Goal: Task Accomplishment & Management: Use online tool/utility

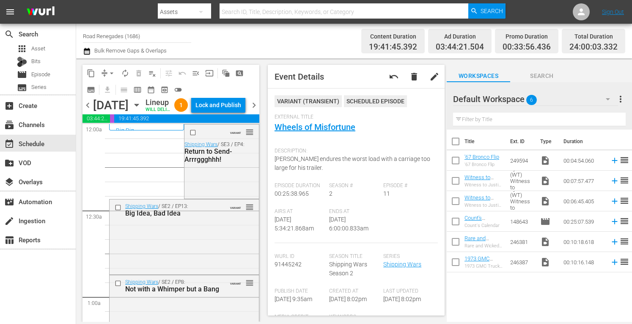
scroll to position [891, 0]
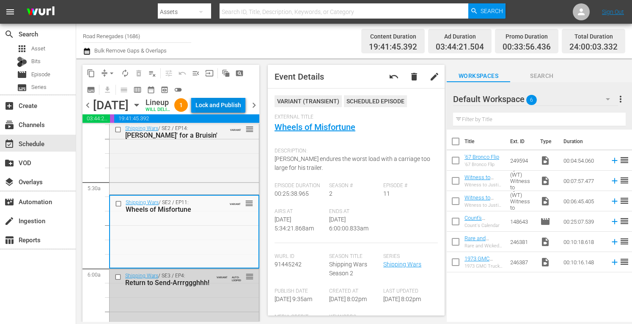
click at [227, 103] on div "Lock and Publish" at bounding box center [218, 104] width 46 height 15
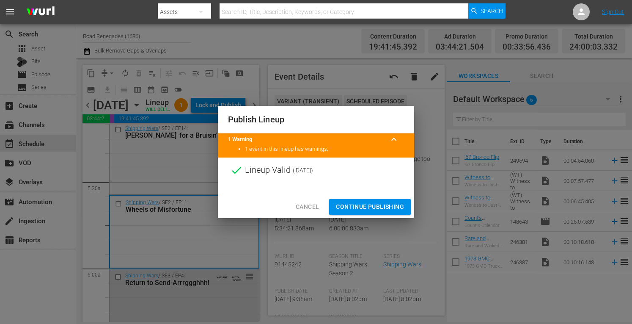
click at [340, 206] on span "Continue Publishing" at bounding box center [370, 206] width 68 height 11
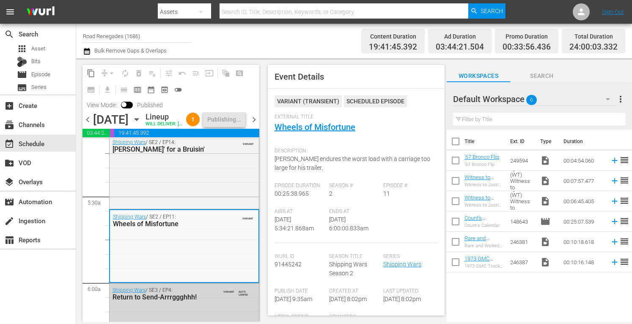
click at [256, 124] on span "chevron_right" at bounding box center [254, 119] width 11 height 11
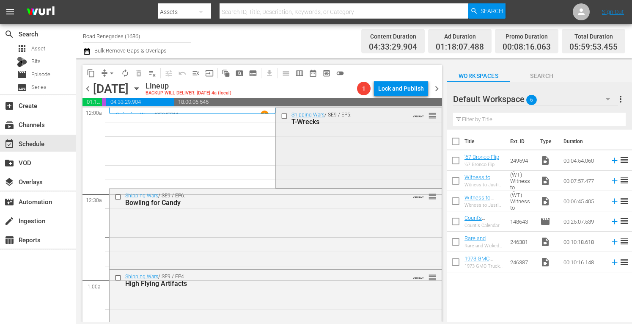
click at [355, 163] on div "Shipping Wars / SE9 / EP5: T-Wrecks VARIANT reorder" at bounding box center [358, 147] width 165 height 78
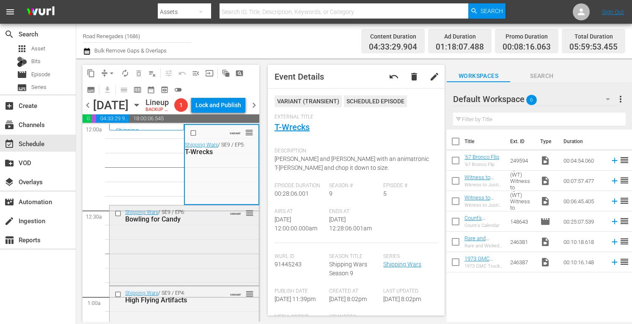
click at [215, 251] on div "Shipping Wars / SE9 / EP6: Bowling for Candy VARIANT reorder" at bounding box center [184, 244] width 149 height 78
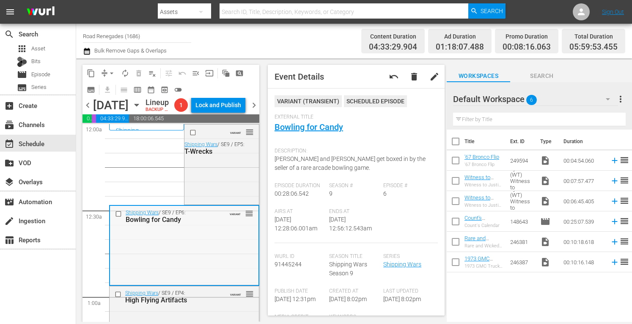
click at [214, 272] on div "Shipping Wars / SE9 / EP6: Bowling for Candy VARIANT reorder" at bounding box center [184, 245] width 149 height 78
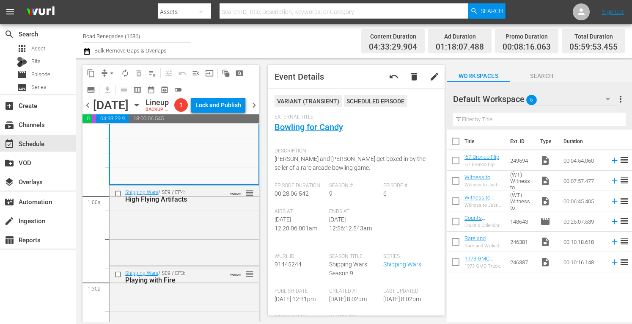
scroll to position [102, 0]
click at [201, 255] on div "Shipping Wars / SE9 / EP4: High Flying Artifacts VARIANT reorder" at bounding box center [184, 223] width 149 height 78
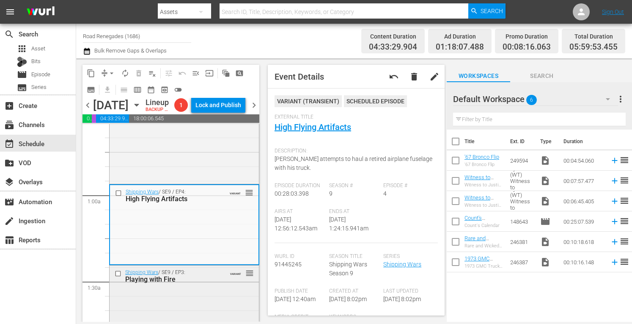
click at [205, 283] on div "Playing with Fire" at bounding box center [172, 279] width 94 height 8
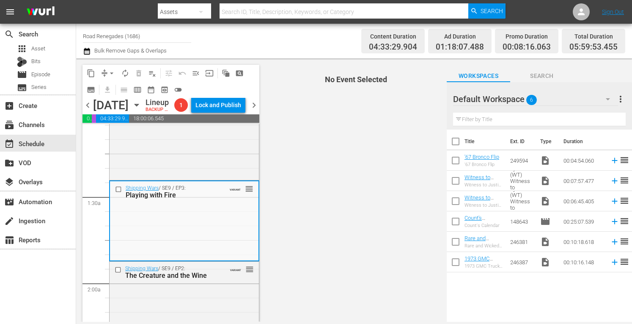
scroll to position [242, 0]
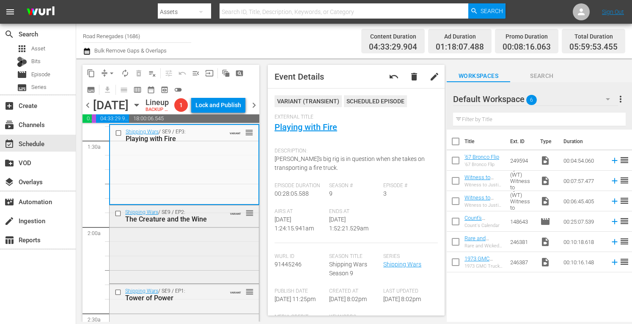
click at [218, 261] on div "Shipping Wars / SE9 / EP2: The Creature and the Wine VARIANT reorder" at bounding box center [184, 243] width 149 height 76
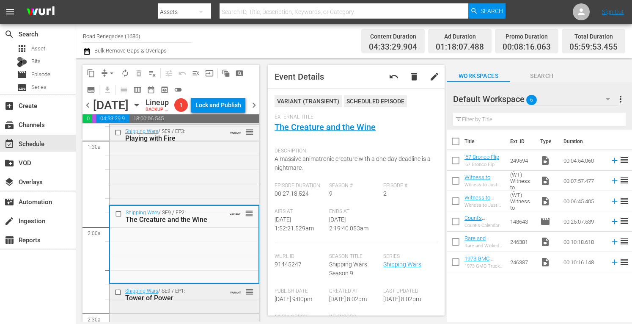
click at [207, 302] on div "Tower of Power" at bounding box center [172, 298] width 94 height 8
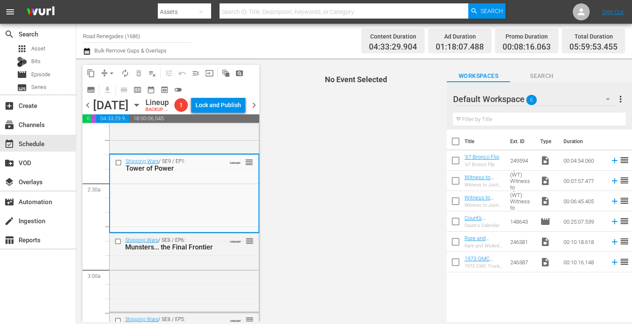
scroll to position [395, 0]
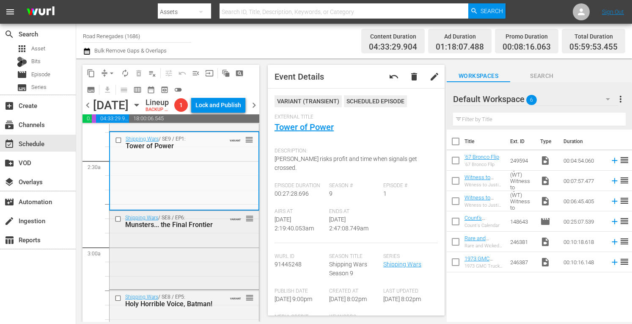
click at [199, 228] on div "Munsters... the Final Frontier" at bounding box center [172, 224] width 94 height 8
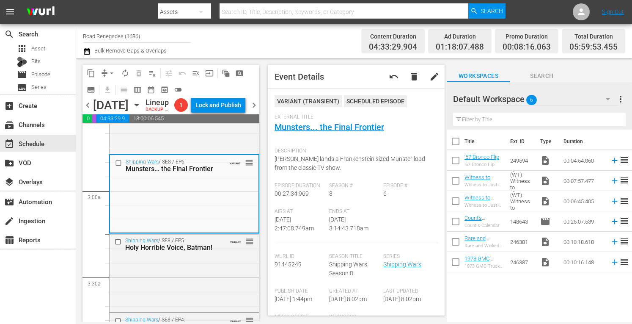
scroll to position [519, 0]
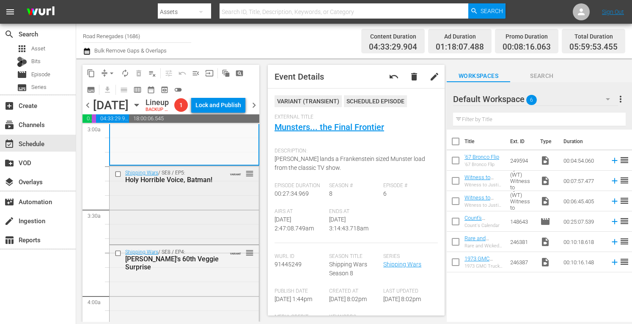
click at [198, 223] on div "Shipping Wars / SE8 / EP5: Holy Horrible Voice, Batman! VARIANT reorder" at bounding box center [184, 204] width 149 height 77
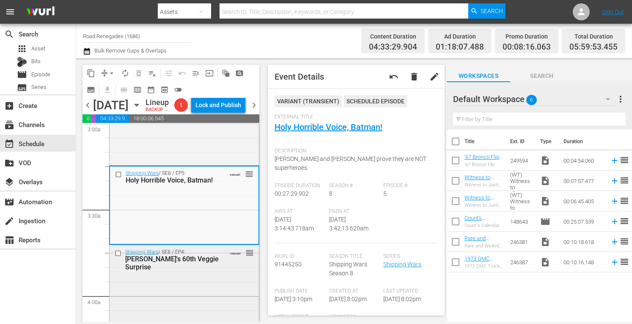
click at [196, 316] on div "Shipping Wars / SE8 / EP4: Gumby's 60th Veggie Surprise VARIANT reorder" at bounding box center [184, 283] width 149 height 77
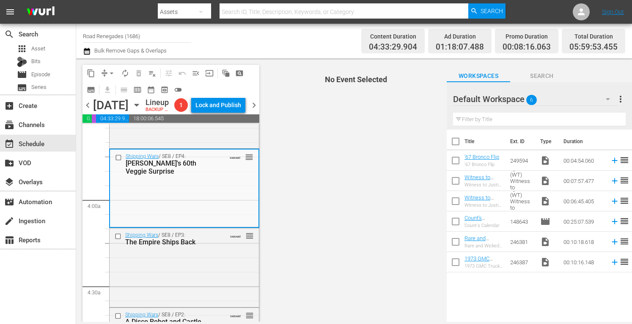
scroll to position [677, 0]
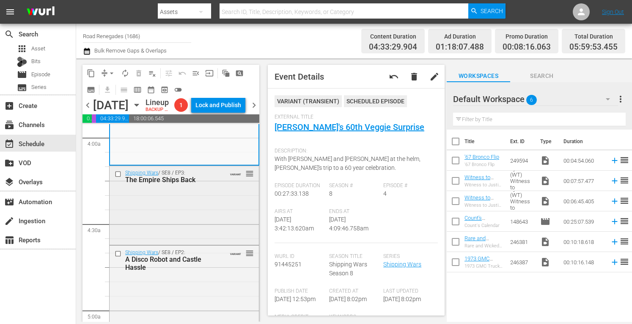
click at [202, 228] on div "Shipping Wars / SE8 / EP3: The Empire Ships Back VARIANT reorder" at bounding box center [184, 204] width 149 height 77
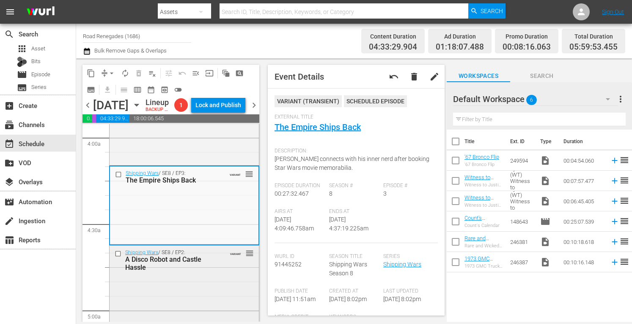
click at [195, 308] on div "Shipping Wars / SE8 / EP2: A Disco Robot and Castle Hassle VARIANT reorder" at bounding box center [184, 283] width 149 height 77
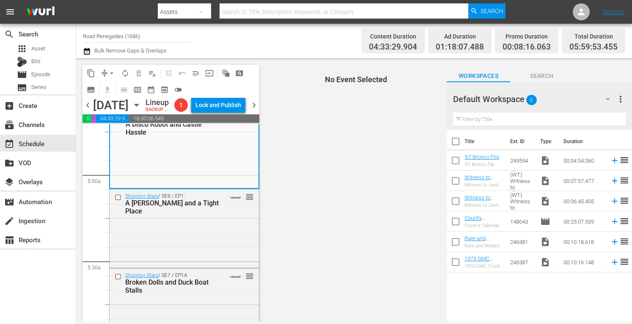
scroll to position [835, 0]
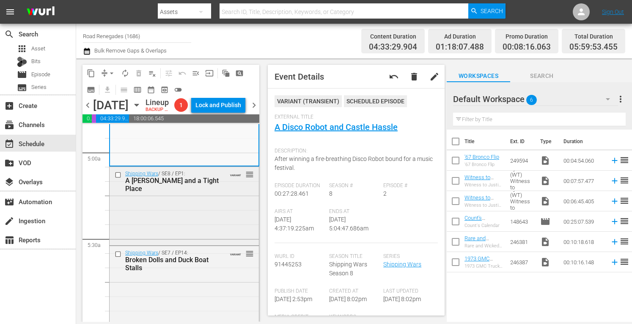
click at [224, 195] on div "Shipping Wars / SE8 / EP1: A Tiger Chase and a Tight Place VARIANT reorder" at bounding box center [184, 181] width 149 height 29
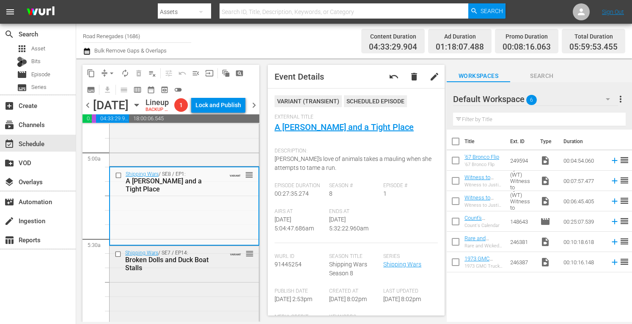
click at [213, 300] on div "Shipping Wars / SE7 / EP14: Broken Dolls and Duck Boat Stalls VARIANT reorder" at bounding box center [184, 284] width 149 height 77
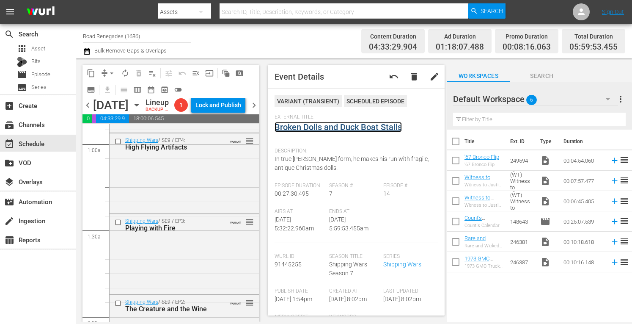
scroll to position [0, 0]
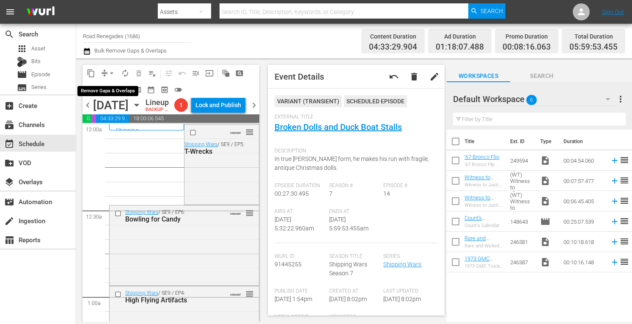
click at [113, 70] on span "arrow_drop_down" at bounding box center [111, 73] width 8 height 8
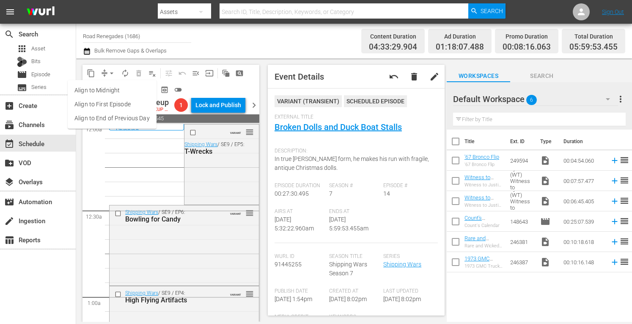
click at [110, 88] on li "Align to Midnight" at bounding box center [112, 90] width 89 height 14
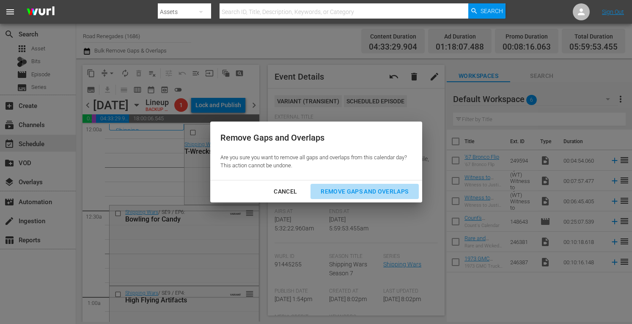
click at [353, 187] on div "Remove Gaps and Overlaps" at bounding box center [364, 191] width 101 height 11
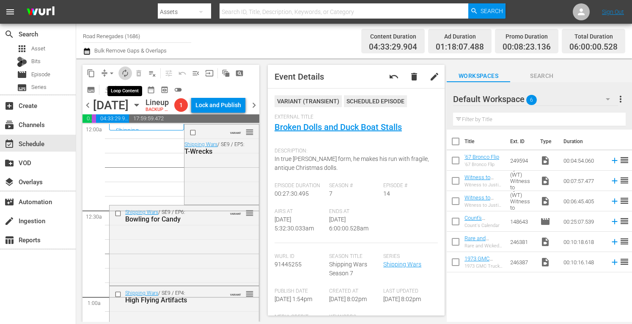
click at [126, 70] on span "autorenew_outlined" at bounding box center [125, 73] width 8 height 8
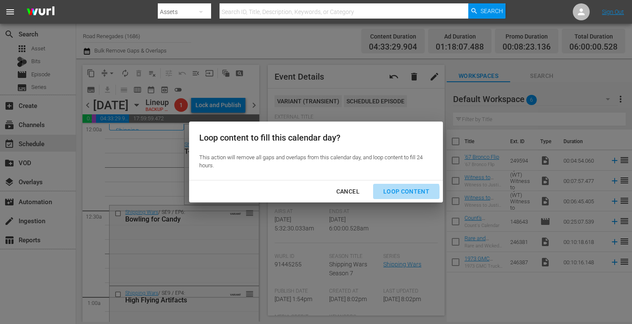
click at [399, 193] on div "Loop Content" at bounding box center [407, 191] width 60 height 11
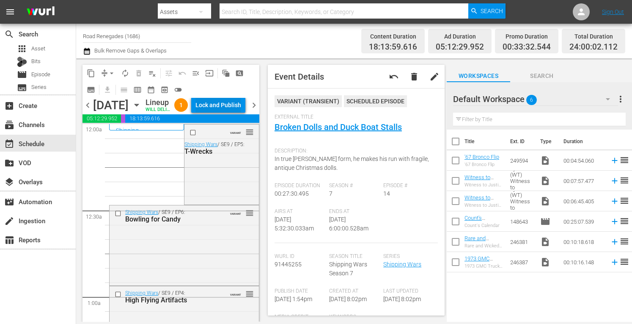
click at [229, 107] on div "Lock and Publish" at bounding box center [218, 104] width 46 height 15
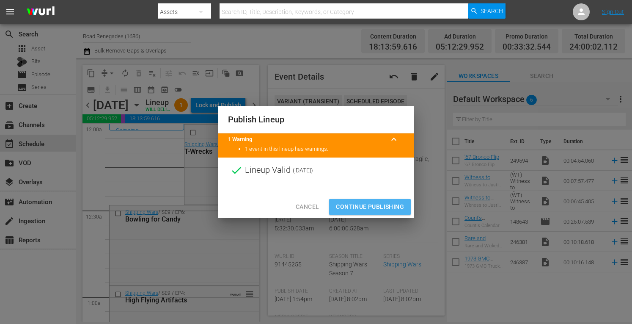
click at [375, 207] on span "Continue Publishing" at bounding box center [370, 206] width 68 height 11
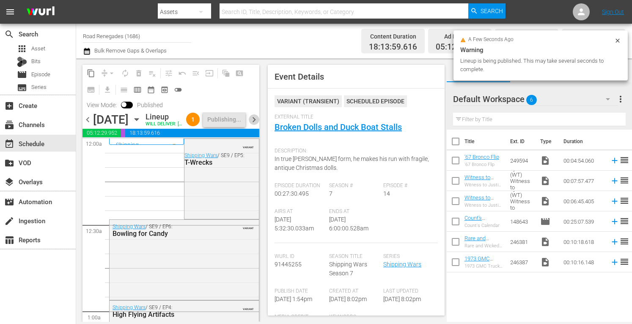
click at [253, 125] on span "chevron_right" at bounding box center [254, 119] width 11 height 11
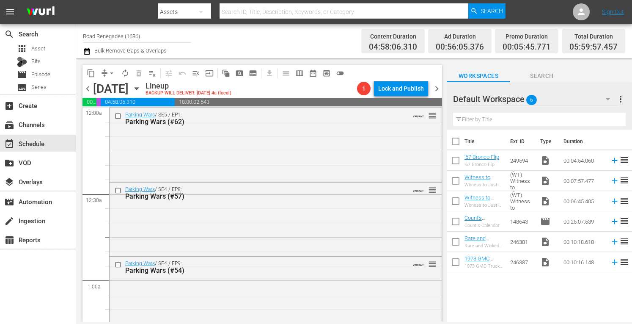
click at [437, 88] on span "chevron_right" at bounding box center [437, 88] width 11 height 11
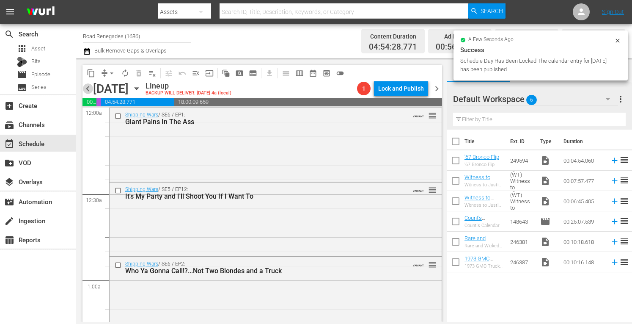
click at [88, 88] on span "chevron_left" at bounding box center [88, 88] width 11 height 11
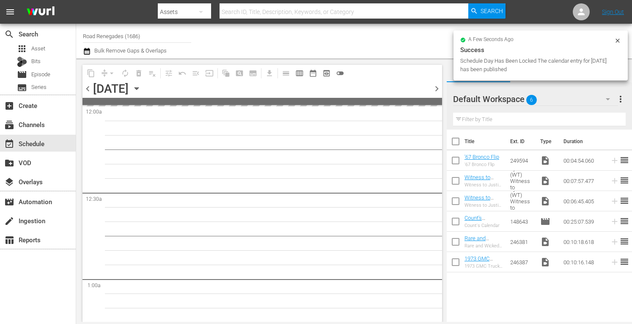
click at [88, 88] on span "chevron_left" at bounding box center [88, 88] width 11 height 11
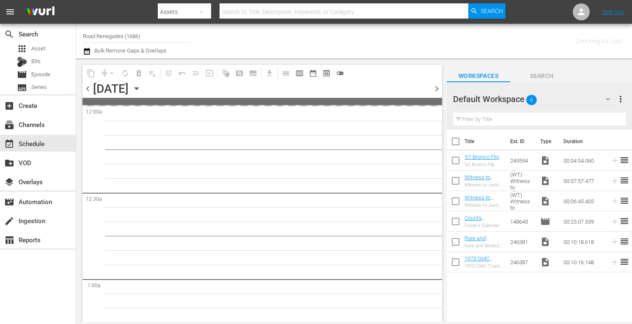
click at [437, 89] on span "chevron_right" at bounding box center [437, 88] width 11 height 11
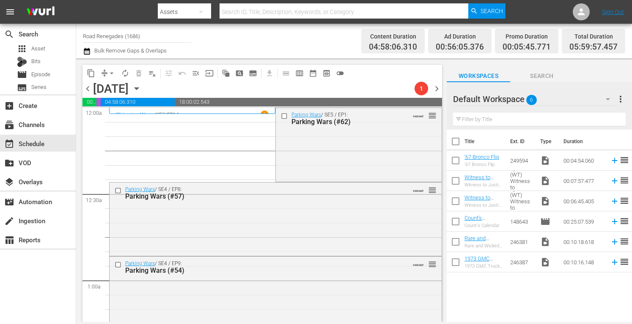
click at [366, 149] on div "Parking Wars / SE5 / EP1: Parking Wars (#62) VARIANT reorder" at bounding box center [358, 144] width 165 height 72
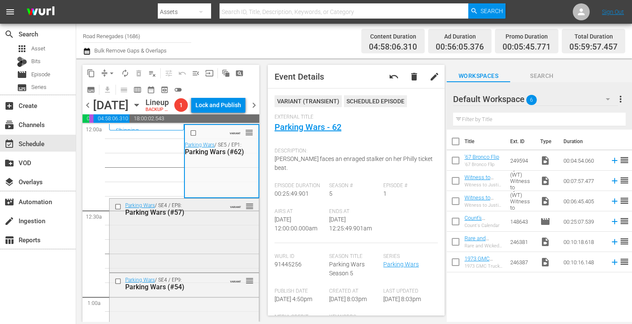
click at [209, 243] on div "Parking Wars / SE4 / EP8: Parking Wars (#57) VARIANT reorder" at bounding box center [184, 234] width 149 height 72
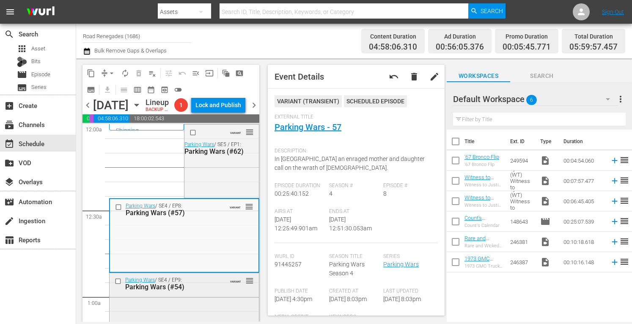
click at [208, 291] on div "Parking Wars (#54)" at bounding box center [172, 287] width 94 height 8
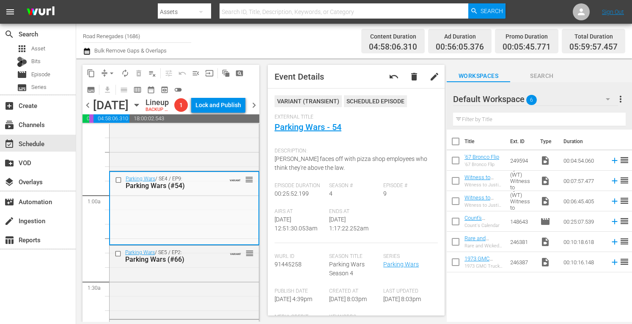
scroll to position [85, 0]
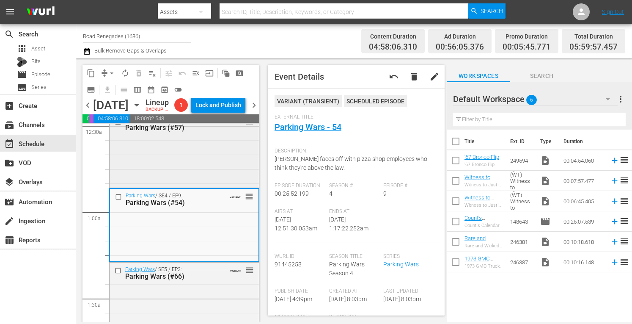
click at [210, 161] on div "Parking Wars / SE4 / EP8: Parking Wars (#57) VARIANT reorder" at bounding box center [184, 150] width 149 height 72
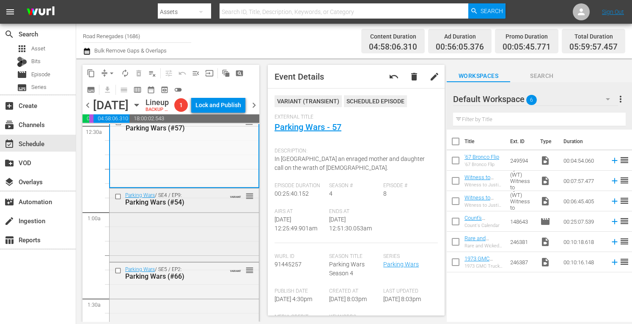
click at [215, 237] on div "Parking Wars / SE4 / EP9: Parking Wars (#54) VARIANT reorder" at bounding box center [184, 224] width 149 height 72
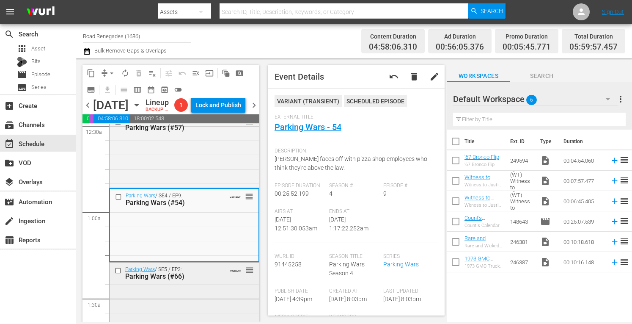
click at [222, 300] on div "Parking Wars / SE5 / EP2: Parking Wars (#66) VARIANT reorder" at bounding box center [184, 298] width 149 height 72
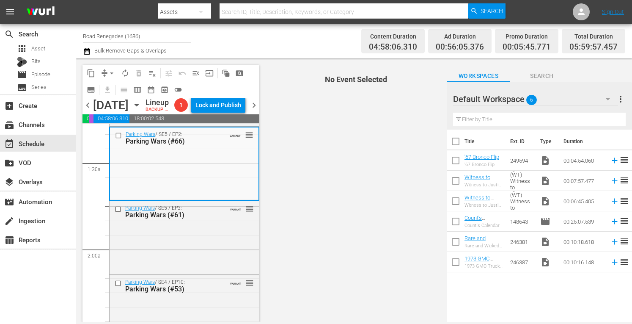
scroll to position [242, 0]
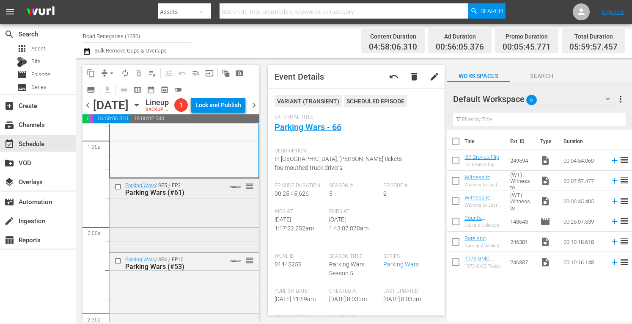
click at [192, 228] on div "Parking Wars / SE5 / EP3: Parking Wars (#61) VARIANT reorder" at bounding box center [184, 214] width 149 height 71
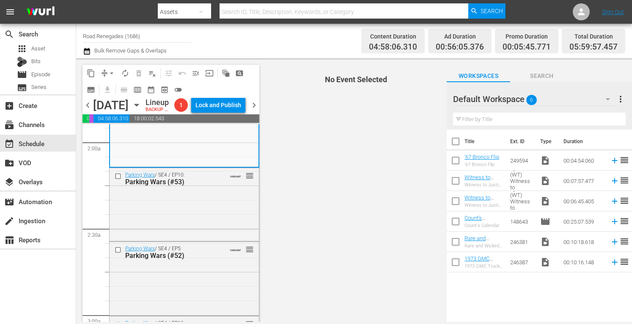
scroll to position [355, 0]
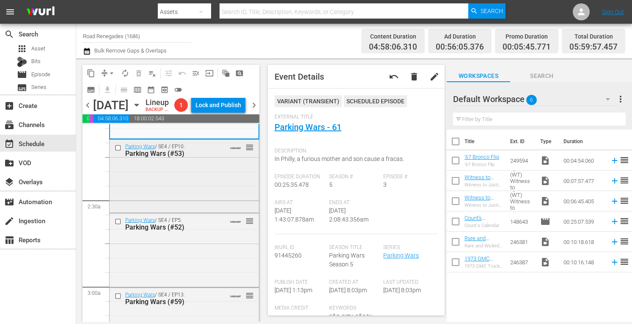
click at [193, 201] on div "Parking Wars / SE4 / EP10: Parking Wars (#53) VARIANT reorder" at bounding box center [184, 176] width 149 height 72
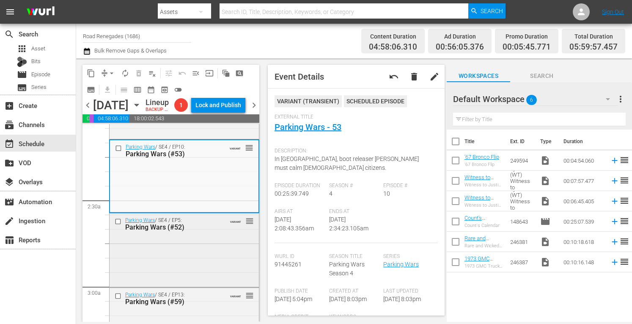
click at [181, 263] on div "Parking Wars / SE4 / EP5: Parking Wars (#52) VARIANT reorder" at bounding box center [184, 249] width 149 height 72
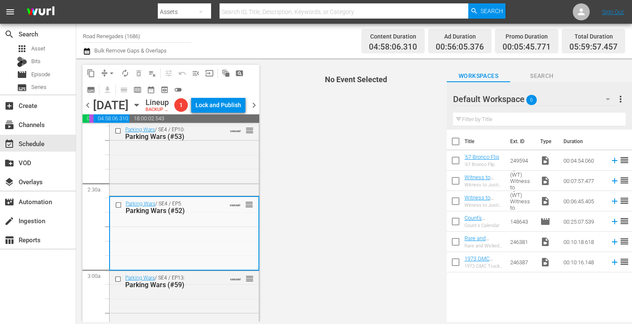
scroll to position [429, 0]
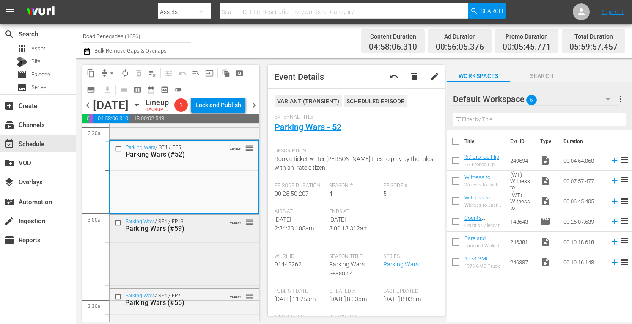
click at [214, 258] on div "Parking Wars / SE4 / EP13: Parking Wars (#59) VARIANT reorder" at bounding box center [184, 251] width 149 height 72
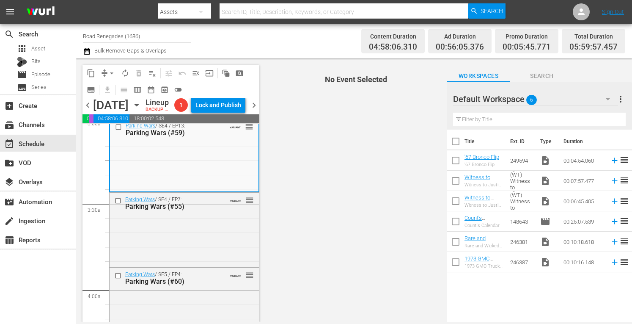
scroll to position [553, 0]
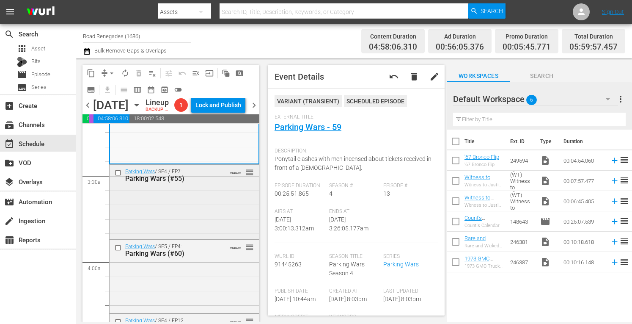
click at [216, 216] on div "Parking Wars / SE4 / EP7: Parking Wars (#55) VARIANT reorder" at bounding box center [184, 201] width 149 height 72
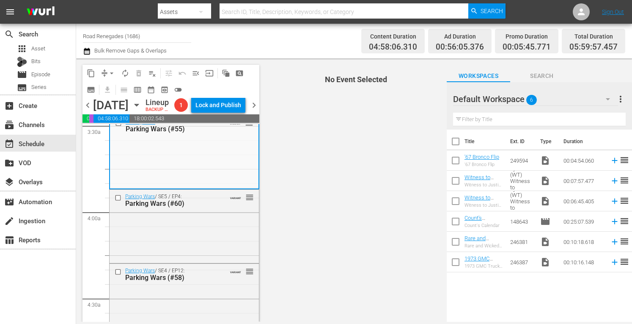
scroll to position [609, 0]
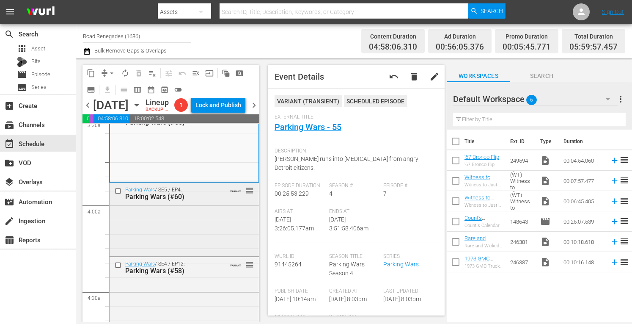
click at [196, 253] on div "Parking Wars / SE5 / EP4: Parking Wars (#60) VARIANT reorder" at bounding box center [184, 219] width 149 height 72
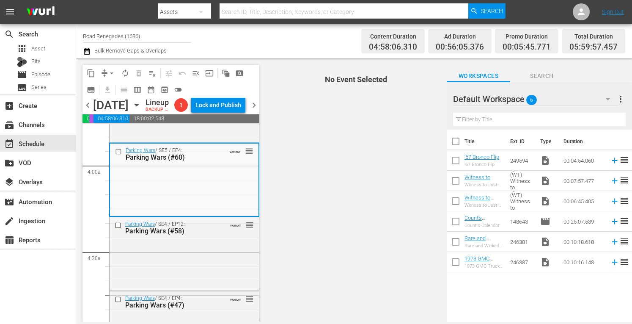
scroll to position [654, 0]
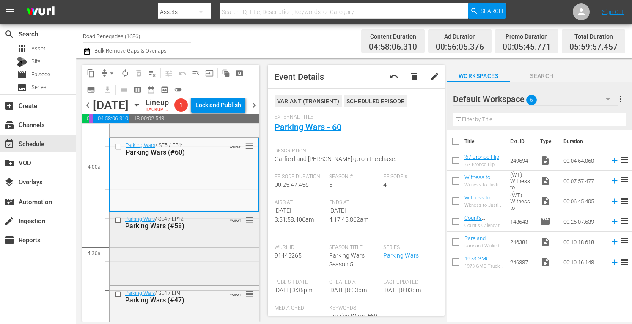
click at [215, 252] on div "Parking Wars / SE4 / EP12: Parking Wars (#58) VARIANT reorder" at bounding box center [184, 248] width 149 height 72
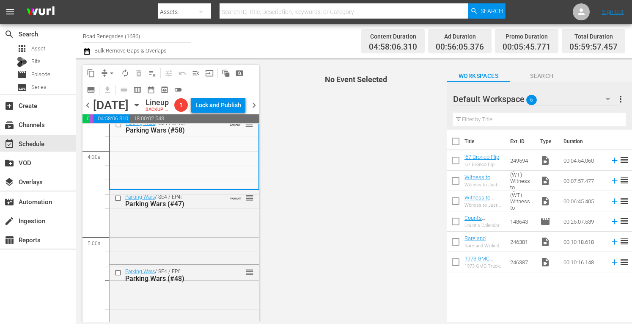
scroll to position [773, 0]
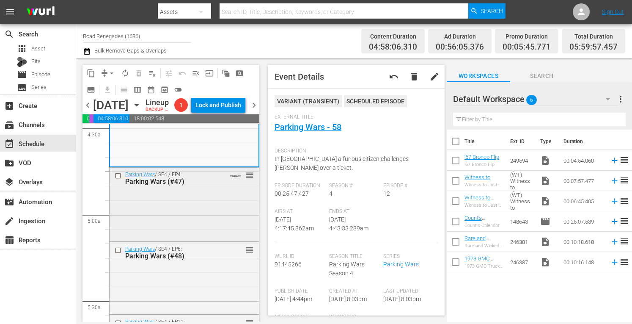
click at [201, 222] on div "Parking Wars / SE4 / EP4: Parking Wars (#47) VARIANT reorder" at bounding box center [184, 204] width 149 height 72
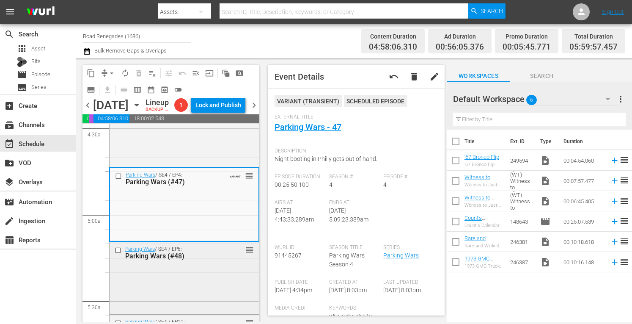
click at [205, 294] on div "Parking Wars / SE4 / EP6: Parking Wars (#48) reorder" at bounding box center [184, 277] width 149 height 70
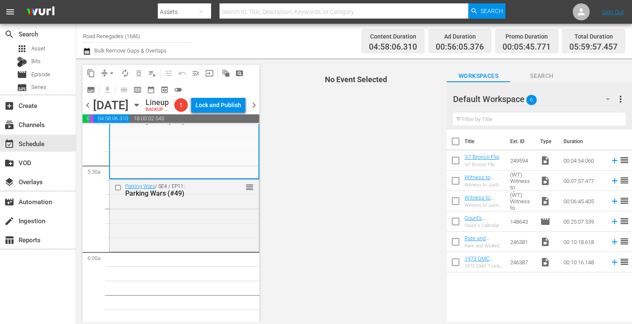
scroll to position [914, 0]
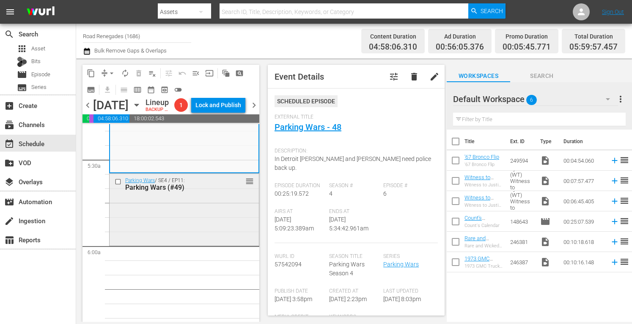
click at [201, 227] on div "Parking Wars / SE4 / EP11: Parking Wars (#49) reorder" at bounding box center [184, 208] width 149 height 70
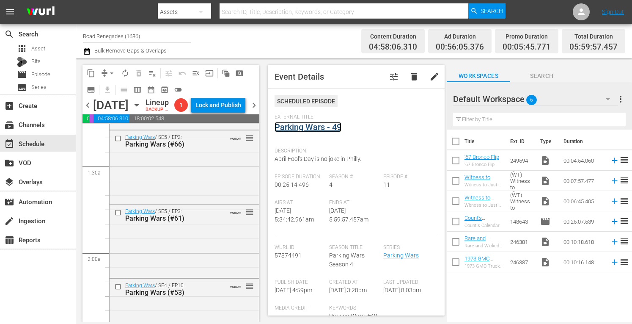
scroll to position [0, 0]
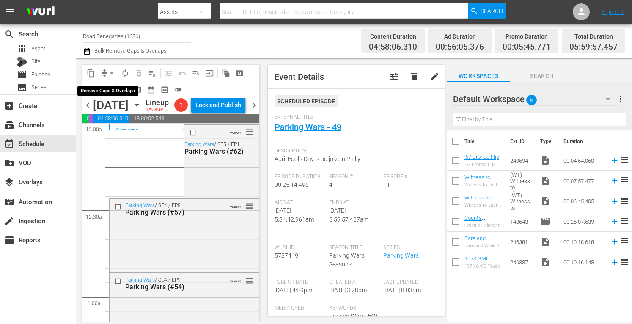
click at [114, 70] on span "arrow_drop_down" at bounding box center [111, 73] width 8 height 8
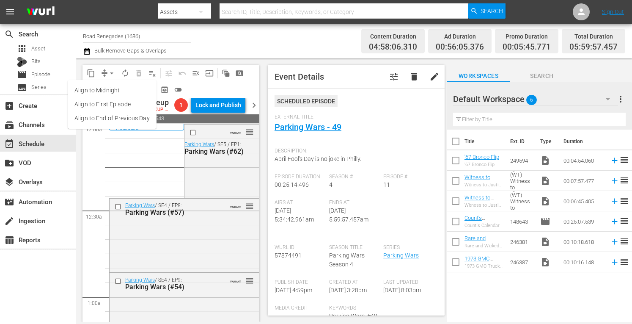
click at [111, 88] on li "Align to Midnight" at bounding box center [112, 90] width 89 height 14
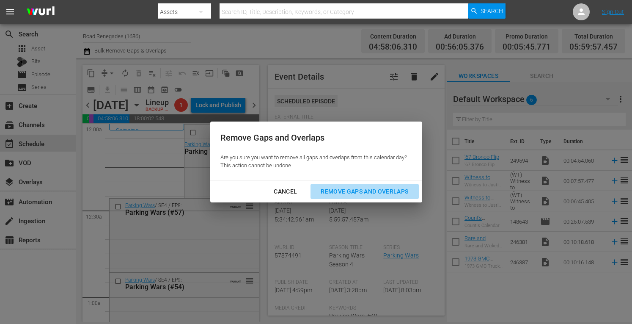
click at [358, 191] on div "Remove Gaps and Overlaps" at bounding box center [364, 191] width 101 height 11
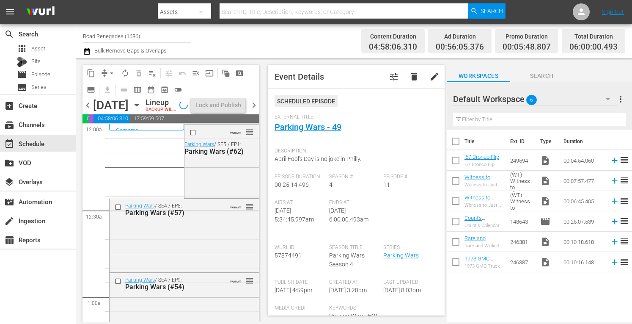
click at [276, 75] on span "Event Details" at bounding box center [300, 77] width 50 height 10
click at [128, 71] on span "autorenew_outlined" at bounding box center [125, 73] width 8 height 8
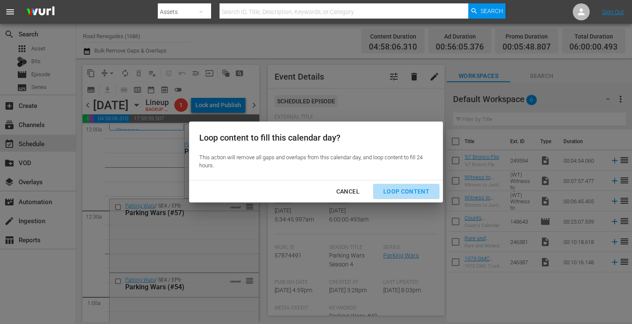
click at [420, 185] on button "Loop Content" at bounding box center [406, 192] width 66 height 16
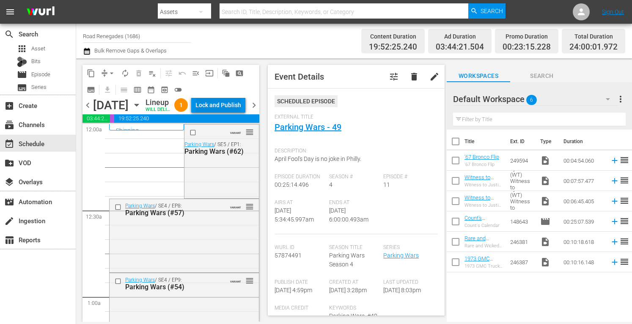
click at [223, 107] on div "Lock and Publish" at bounding box center [218, 104] width 46 height 15
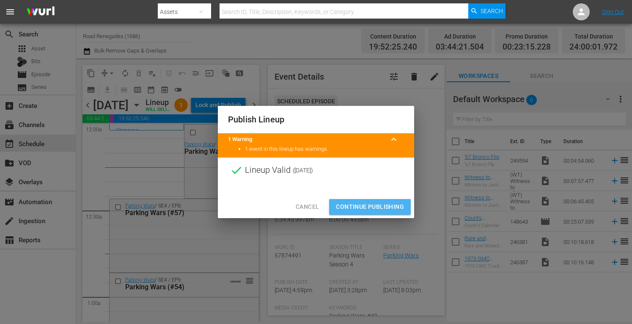
click at [362, 202] on span "Continue Publishing" at bounding box center [370, 206] width 68 height 11
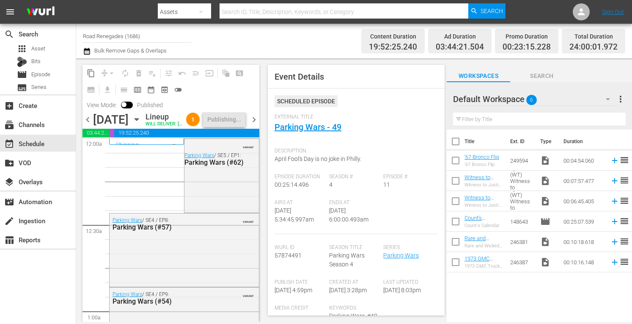
click at [254, 125] on span "chevron_right" at bounding box center [254, 119] width 11 height 11
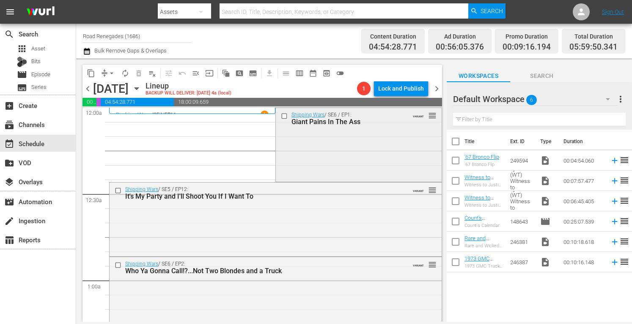
click at [339, 143] on div "Shipping Wars / SE6 / EP1: Giant Pains In The Ass VARIANT reorder" at bounding box center [358, 144] width 165 height 72
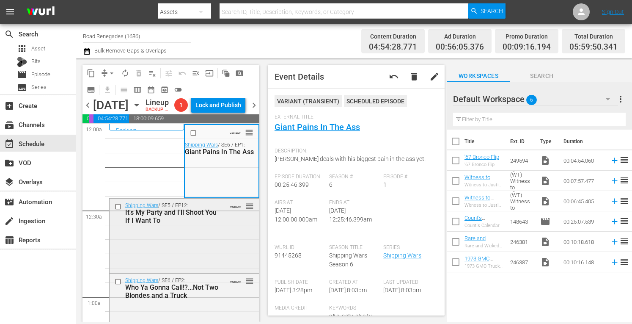
click at [204, 248] on div "Shipping Wars / SE5 / EP12: It's My Party and I'll Shoot You If I Want To VARIA…" at bounding box center [184, 234] width 149 height 72
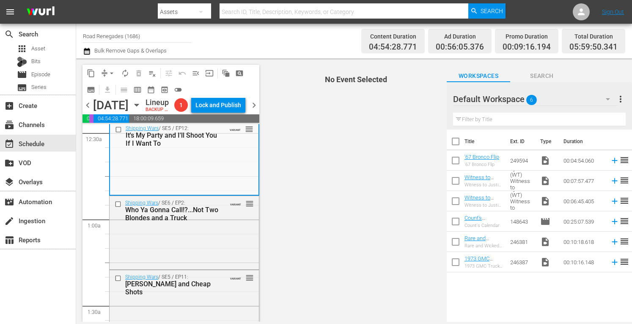
scroll to position [85, 0]
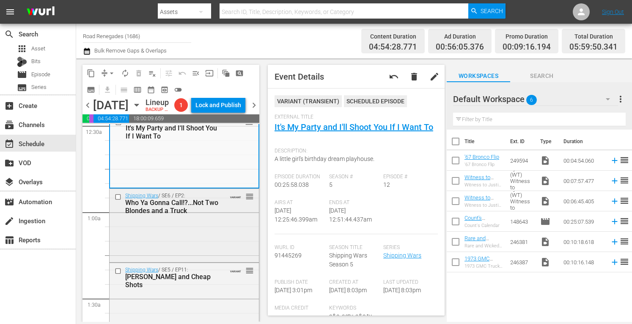
click at [227, 243] on div "Shipping Wars / SE6 / EP2: Who Ya Gonna Call!?...Not Two Blondes and a Truck VA…" at bounding box center [184, 225] width 149 height 72
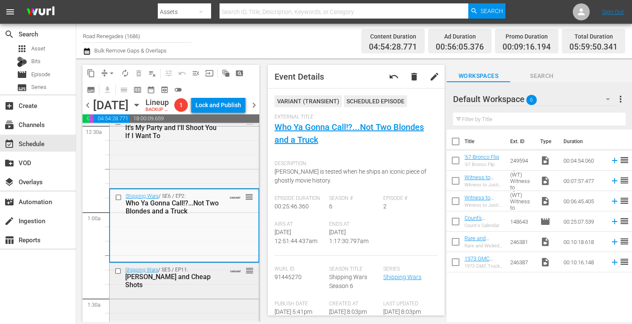
click at [222, 298] on div "Shipping Wars / SE5 / EP11: Jack Pots and Cheap Shots VARIANT reorder" at bounding box center [184, 299] width 149 height 72
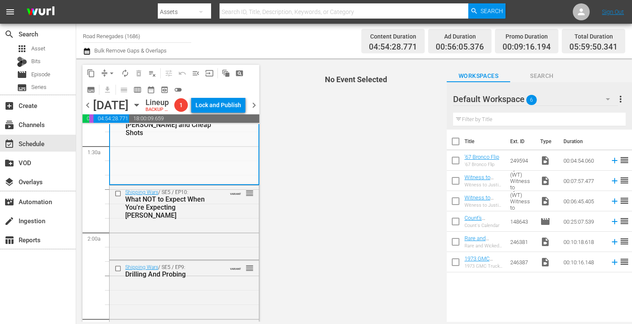
scroll to position [254, 0]
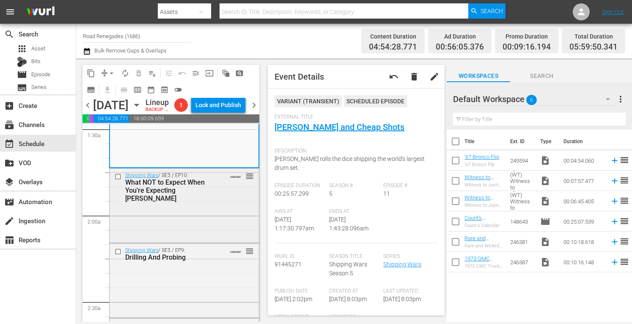
click at [195, 213] on div "Shipping Wars / SE5 / EP10: What NOT to Expect When You're Expecting Jarrett VA…" at bounding box center [184, 204] width 149 height 72
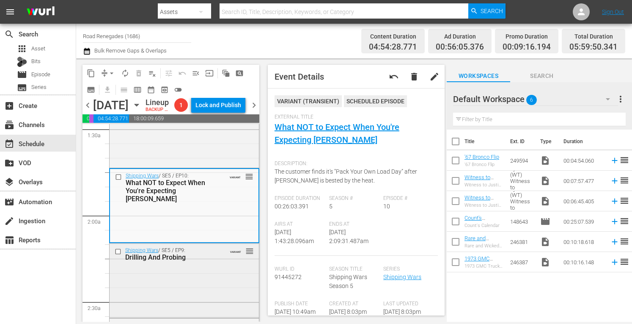
click at [209, 289] on div "Shipping Wars / SE5 / EP9: Drilling And Probing VARIANT reorder" at bounding box center [184, 279] width 149 height 72
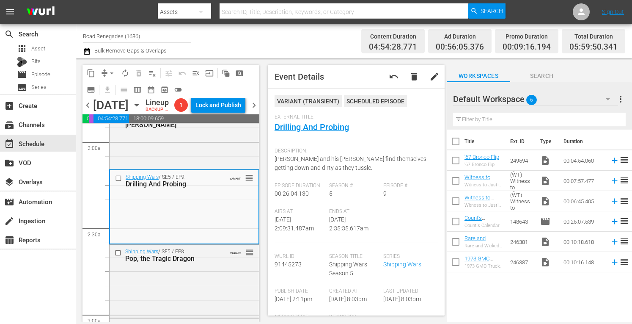
scroll to position [361, 0]
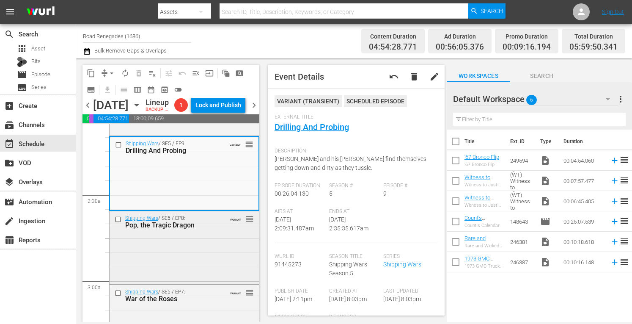
click at [141, 269] on div "Shipping Wars / SE5 / EP8: Pop, the Tragic Dragon VARIANT reorder" at bounding box center [184, 246] width 149 height 71
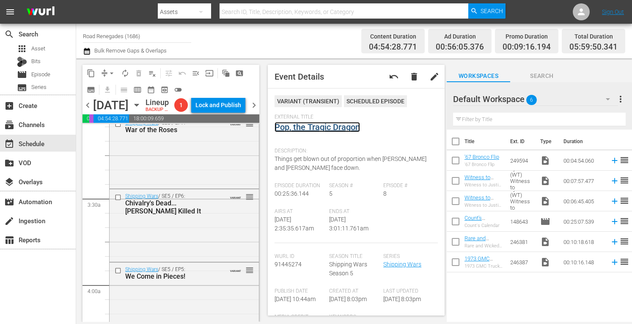
scroll to position [530, 0]
click at [194, 159] on div "Shipping Wars / SE5 / EP7: War of the Roses VARIANT reorder" at bounding box center [184, 151] width 149 height 71
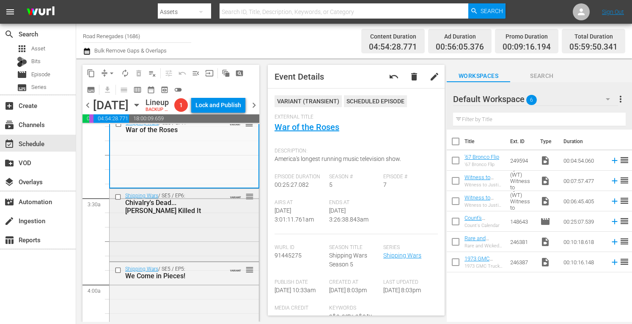
click at [209, 259] on div "Shipping Wars / SE5 / EP6: Chivalry's Dead...Roy Killed It VARIANT reorder" at bounding box center [184, 224] width 149 height 70
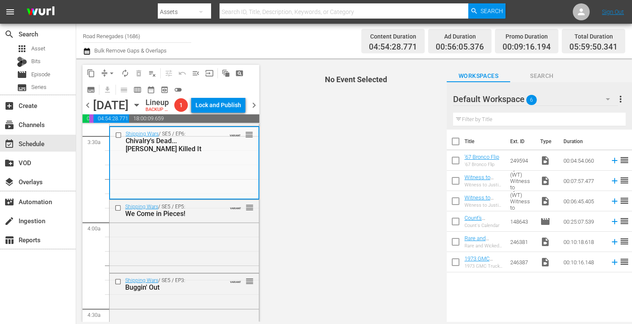
scroll to position [609, 0]
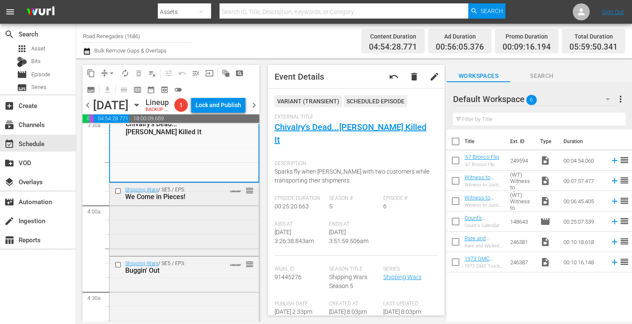
click at [227, 233] on div "Shipping Wars / SE5 / EP5: We Come in Pieces! VARIANT reorder" at bounding box center [184, 219] width 149 height 72
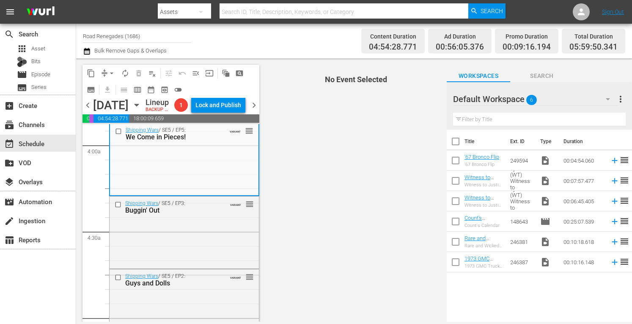
scroll to position [677, 0]
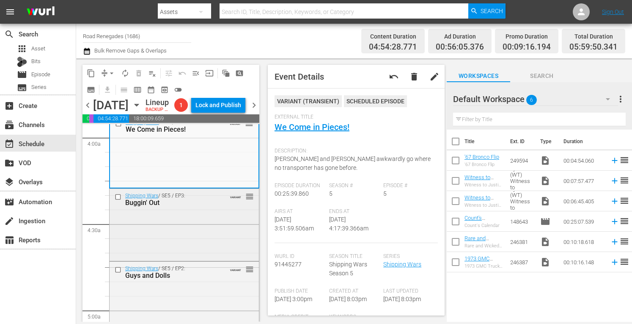
click at [212, 226] on div "Shipping Wars / SE5 / EP3: Buggin' Out VARIANT reorder" at bounding box center [184, 224] width 149 height 70
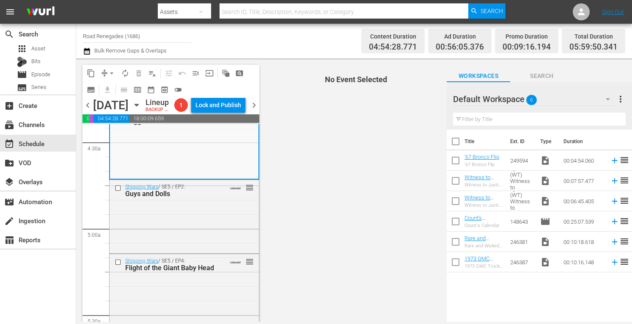
scroll to position [762, 0]
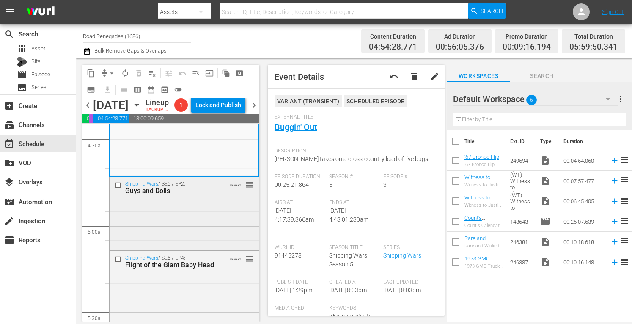
click at [214, 219] on div "Shipping Wars / SE5 / EP2: Guys and Dolls VARIANT reorder" at bounding box center [184, 212] width 149 height 71
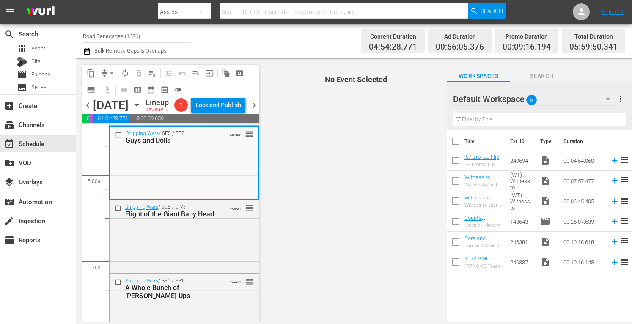
scroll to position [829, 0]
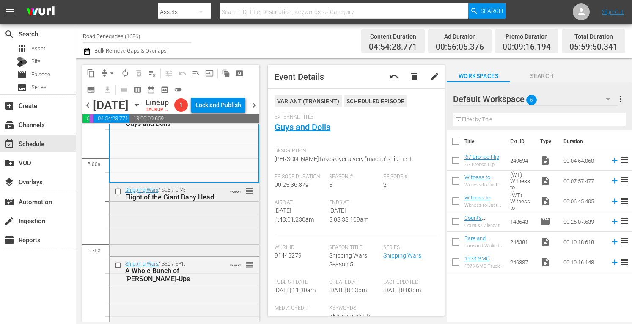
click at [222, 204] on div "Shipping Wars / SE5 / EP4: Flight of the Giant Baby Head VARIANT reorder" at bounding box center [184, 193] width 149 height 21
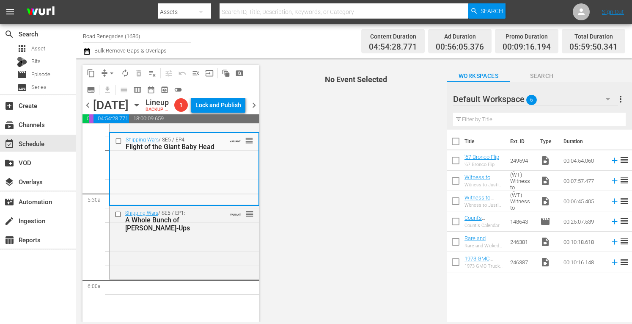
scroll to position [897, 0]
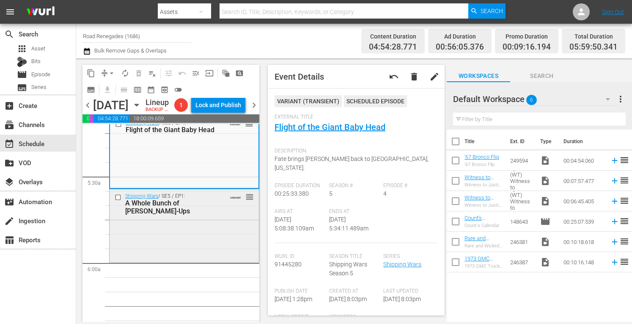
click at [228, 237] on div "Shipping Wars / SE5 / EP1: A Whole Bunch of Cluck-Ups VARIANT reorder" at bounding box center [184, 224] width 149 height 71
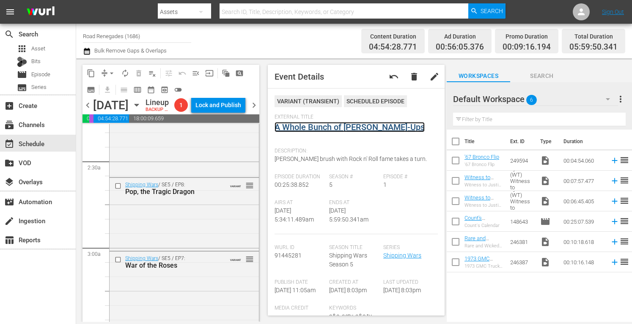
scroll to position [0, 0]
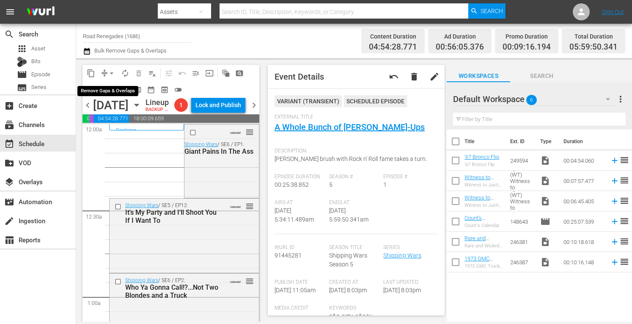
click at [111, 71] on span "arrow_drop_down" at bounding box center [111, 73] width 8 height 8
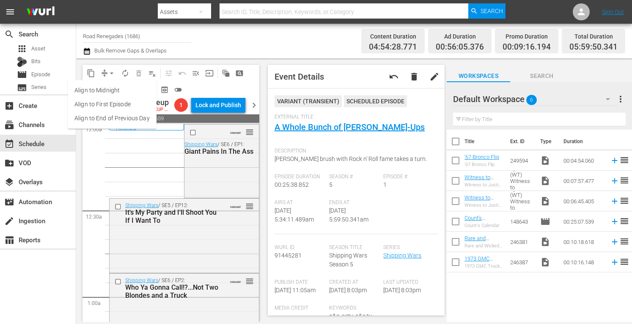
click at [112, 92] on li "Align to Midnight" at bounding box center [112, 90] width 89 height 14
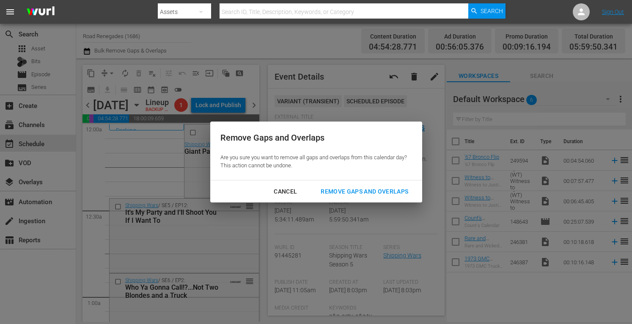
click at [338, 186] on div "Remove Gaps and Overlaps" at bounding box center [364, 191] width 101 height 11
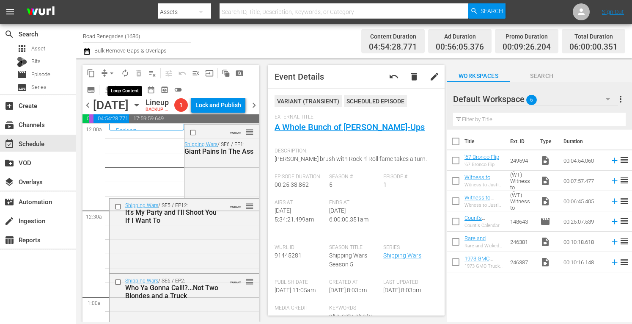
click at [124, 74] on span "autorenew_outlined" at bounding box center [125, 73] width 8 height 8
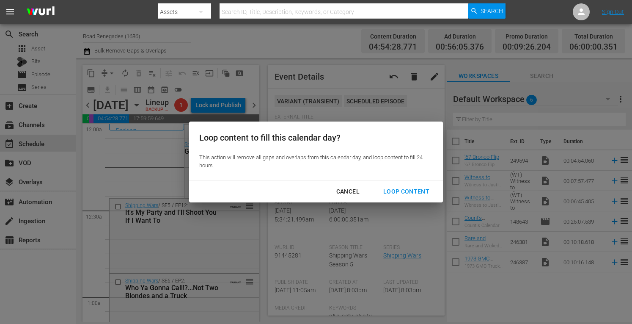
click at [397, 190] on div "Loop Content" at bounding box center [407, 191] width 60 height 11
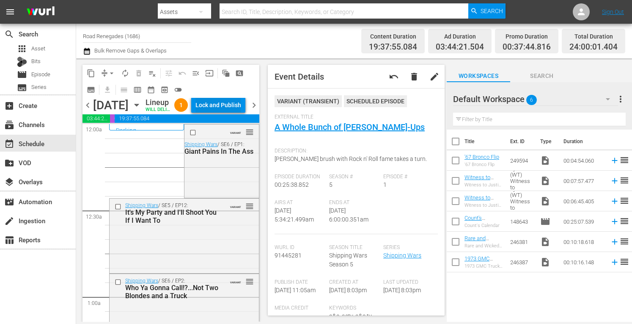
click at [220, 104] on div "Lock and Publish" at bounding box center [218, 104] width 46 height 15
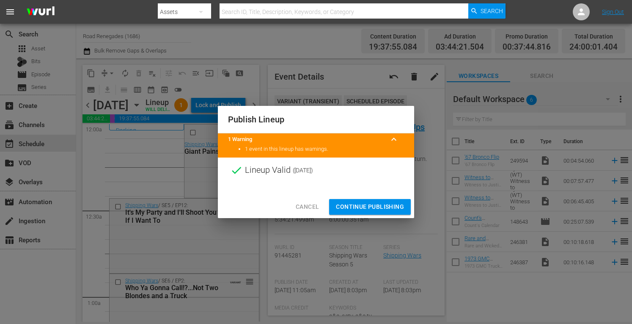
click at [383, 204] on span "Continue Publishing" at bounding box center [370, 206] width 68 height 11
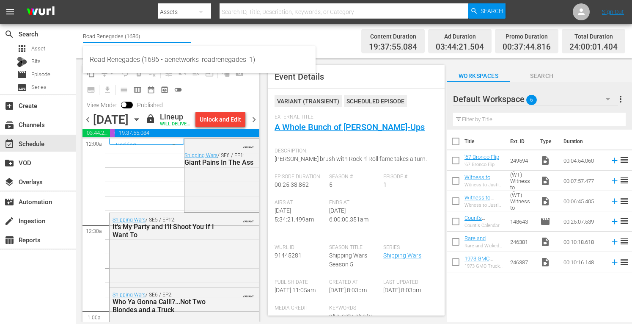
click at [144, 34] on input "Road Renegades (1686)" at bounding box center [137, 36] width 108 height 20
type input "R"
click at [133, 36] on input "text" at bounding box center [137, 36] width 108 height 20
type input "Ax Men"
click at [119, 39] on input "Ax Men" at bounding box center [137, 36] width 108 height 20
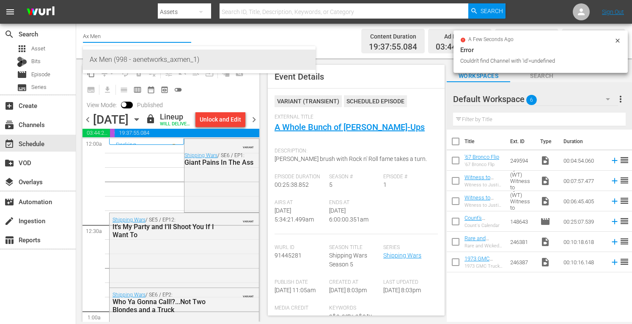
click at [131, 64] on div "Ax Men (998 - aenetworks_axmen_1)" at bounding box center [199, 60] width 219 height 20
type input "Ax Men (998 - aenetworks_axmen_1)"
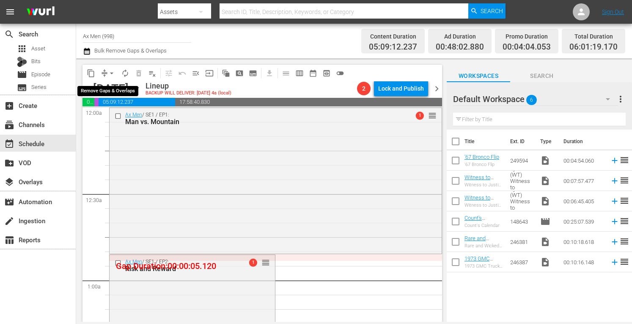
click at [111, 69] on span "arrow_drop_down" at bounding box center [111, 73] width 8 height 8
click at [111, 88] on li "Align to Midnight" at bounding box center [112, 90] width 70 height 14
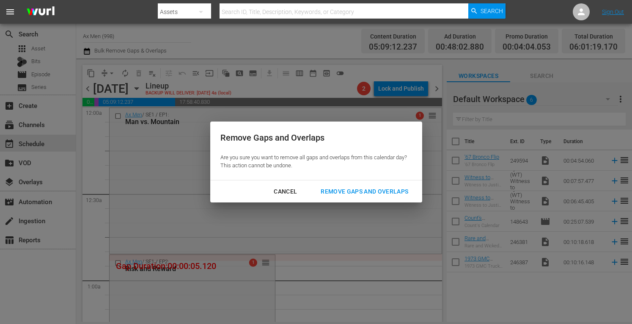
click at [349, 188] on div "Remove Gaps and Overlaps" at bounding box center [364, 191] width 101 height 11
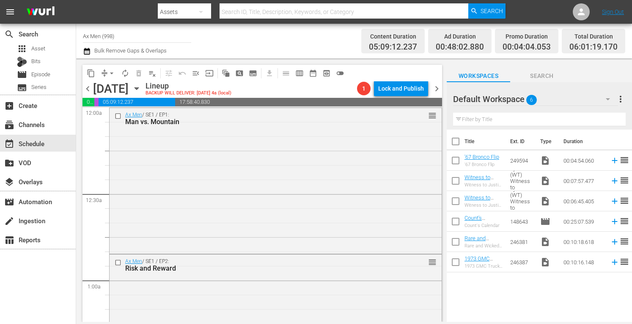
click at [138, 88] on icon "button" at bounding box center [137, 89] width 4 height 2
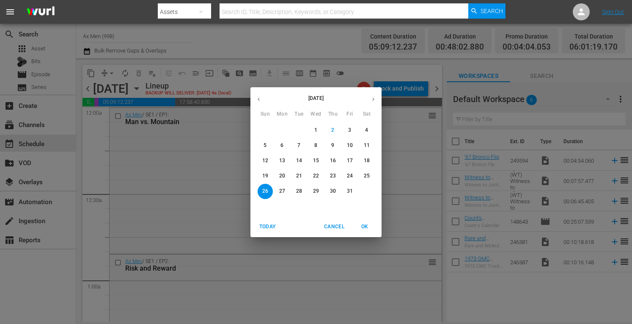
click at [285, 161] on p "13" at bounding box center [282, 160] width 6 height 7
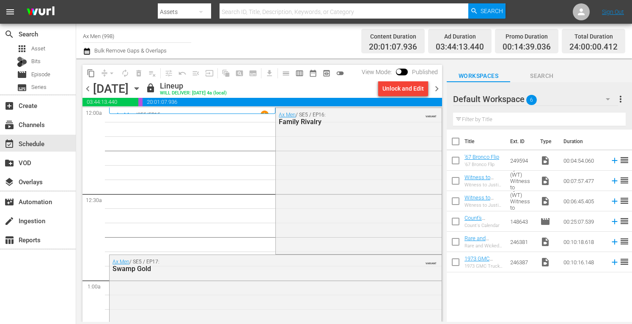
click at [436, 89] on span "chevron_right" at bounding box center [437, 88] width 11 height 11
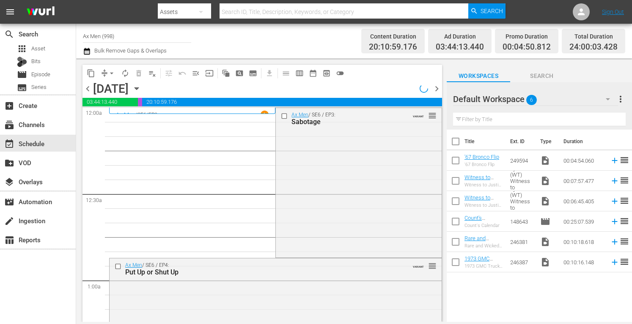
click at [436, 90] on span "chevron_right" at bounding box center [437, 88] width 11 height 11
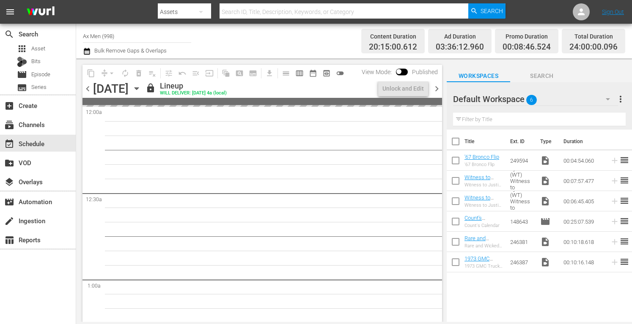
click at [436, 90] on span "chevron_right" at bounding box center [437, 88] width 11 height 11
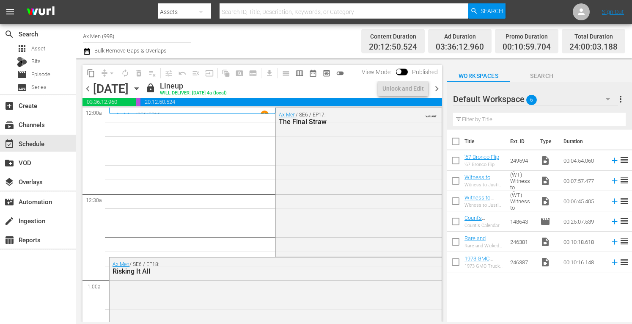
click at [88, 88] on span "chevron_left" at bounding box center [88, 88] width 11 height 11
click at [436, 88] on span "chevron_right" at bounding box center [437, 88] width 11 height 11
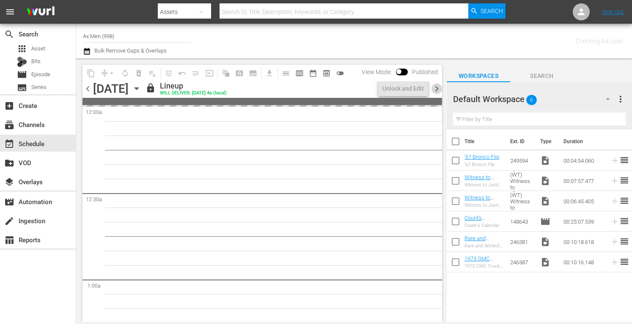
click at [436, 88] on span "chevron_right" at bounding box center [437, 88] width 11 height 11
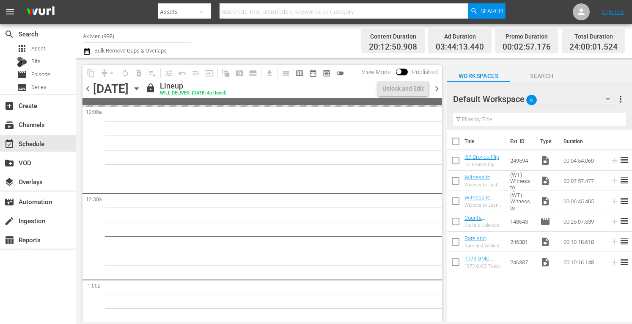
click at [436, 88] on span "chevron_right" at bounding box center [437, 88] width 11 height 11
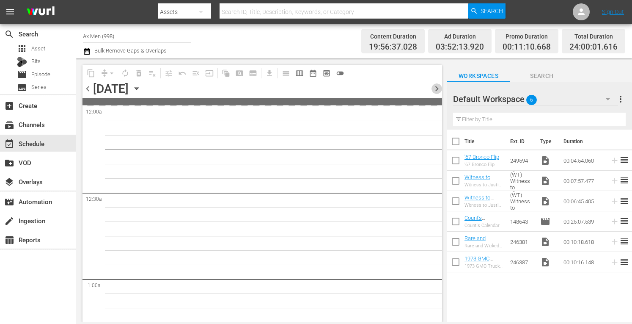
click at [436, 88] on span "chevron_right" at bounding box center [437, 88] width 11 height 11
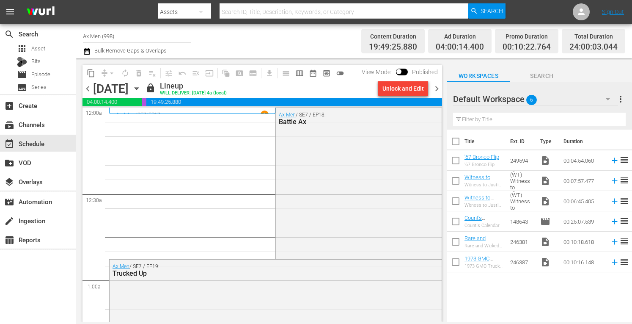
click at [436, 88] on span "chevron_right" at bounding box center [437, 88] width 11 height 11
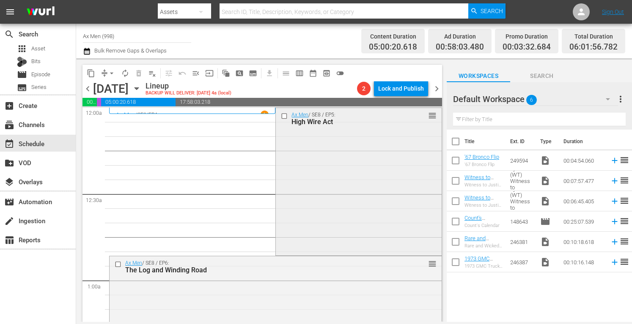
click at [350, 157] on div "Ax Men / SE8 / EP5: High Wire Act reorder" at bounding box center [358, 180] width 165 height 145
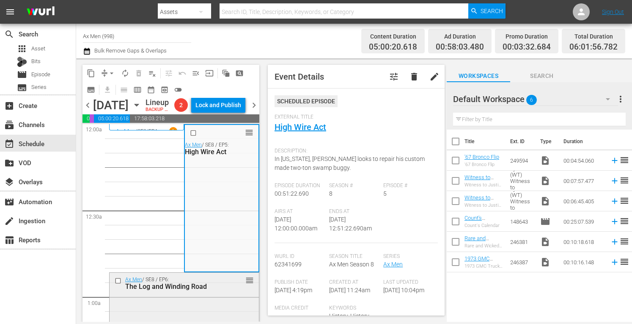
click at [224, 293] on div "Ax Men / SE8 / EP6: The Log and Winding Road reorder" at bounding box center [184, 282] width 149 height 21
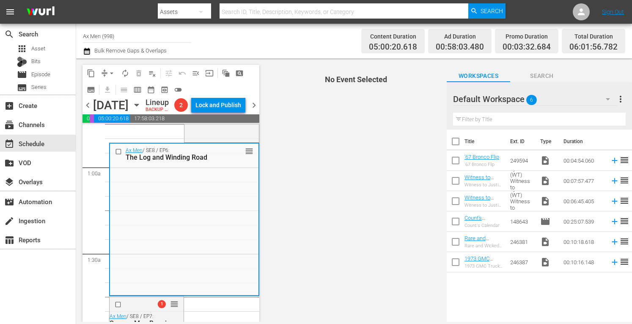
scroll to position [175, 0]
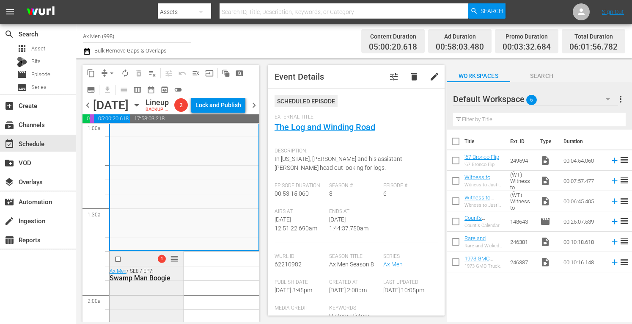
click at [157, 282] on div "Swamp Man Boogie" at bounding box center [146, 278] width 72 height 8
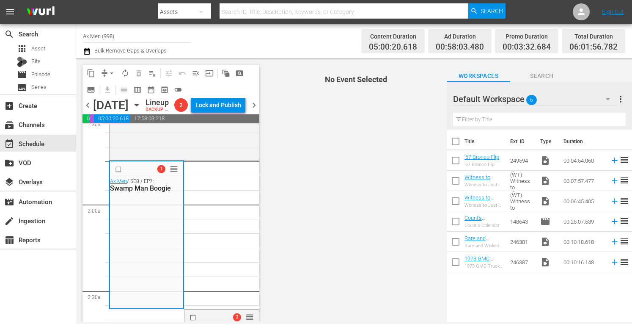
scroll to position [344, 0]
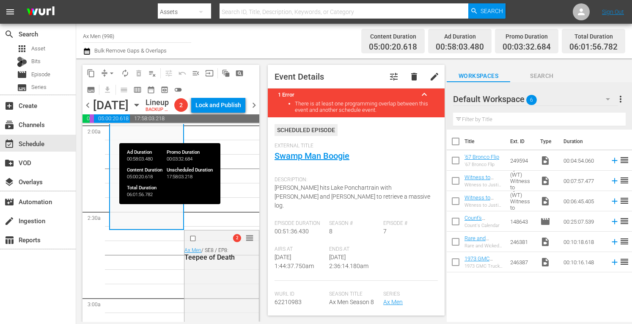
click at [253, 123] on span "17:58:03.218" at bounding box center [194, 118] width 129 height 8
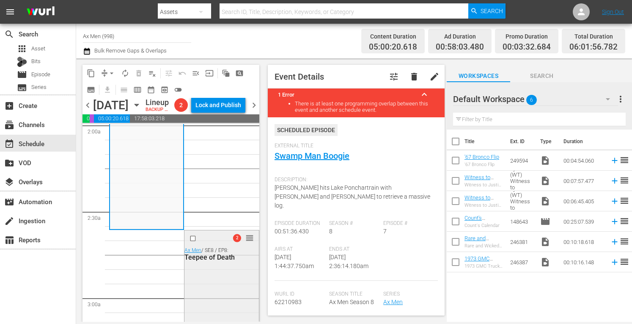
click at [236, 280] on div "2 reorder Ax Men / SE8 / EP8: Teepee of Death" at bounding box center [221, 302] width 74 height 145
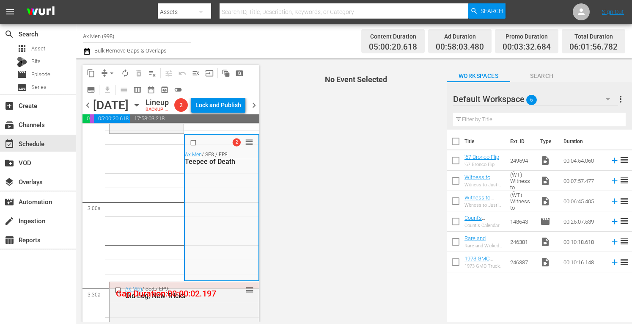
scroll to position [462, 0]
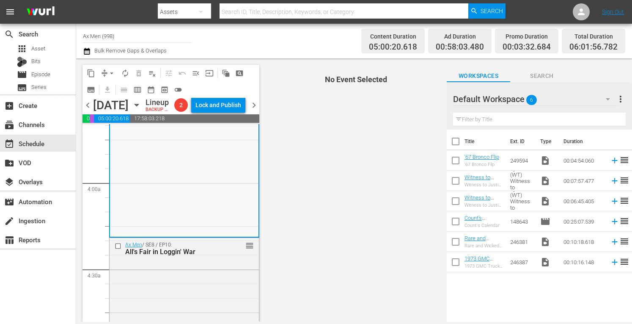
scroll to position [660, 0]
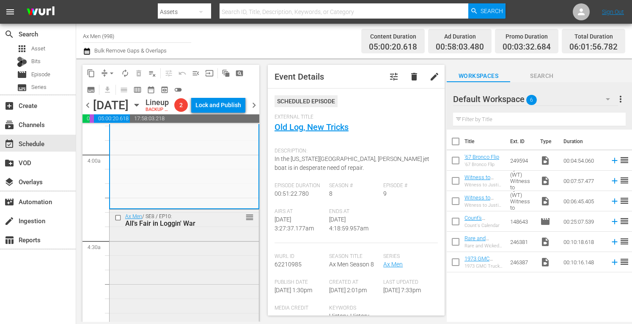
click at [224, 259] on div "Ax Men / SE8 / EP10: All's Fair in Loggin' War reorder" at bounding box center [184, 282] width 149 height 146
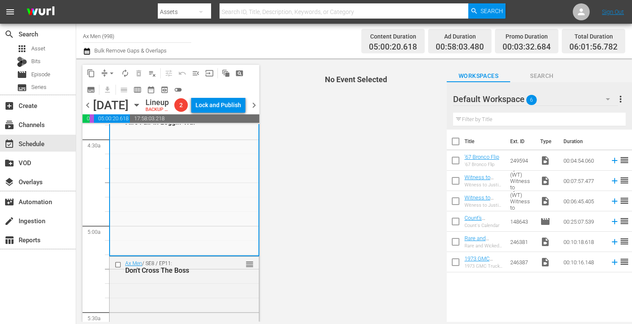
scroll to position [835, 0]
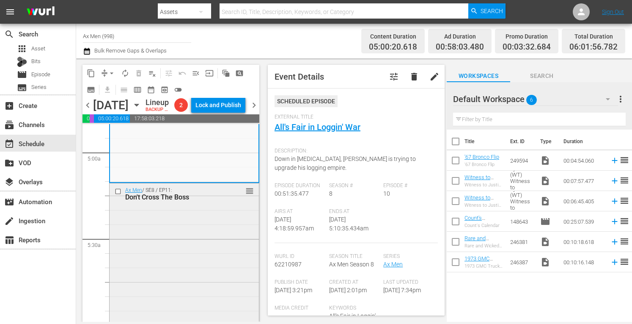
click at [216, 240] on div "Ax Men / SE8 / EP11: Don't Cross The Boss reorder" at bounding box center [184, 255] width 149 height 145
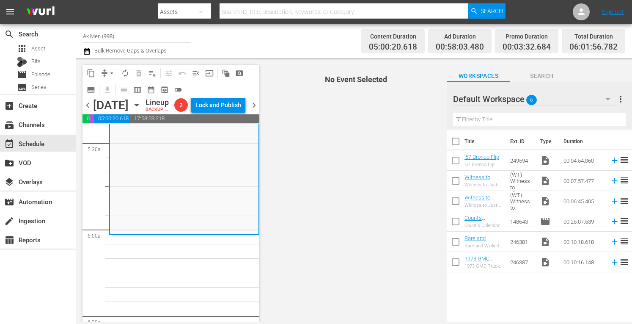
scroll to position [976, 0]
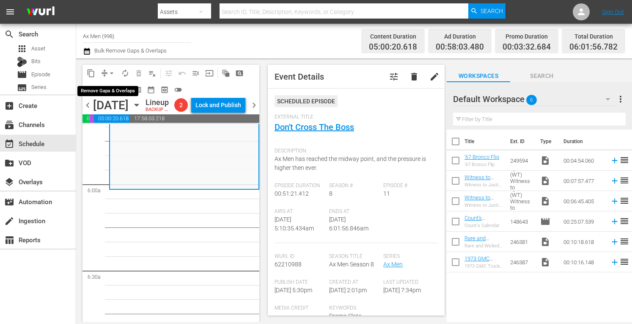
click at [111, 70] on span "arrow_drop_down" at bounding box center [111, 73] width 8 height 8
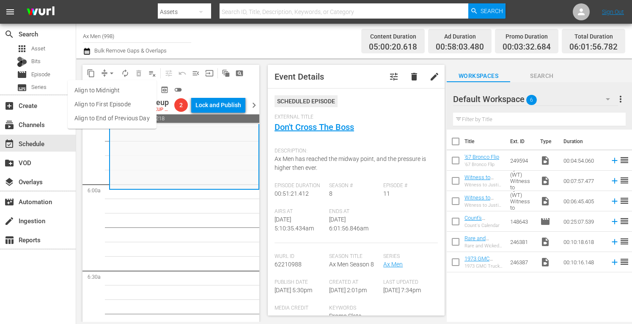
click at [108, 87] on li "Align to Midnight" at bounding box center [112, 90] width 89 height 14
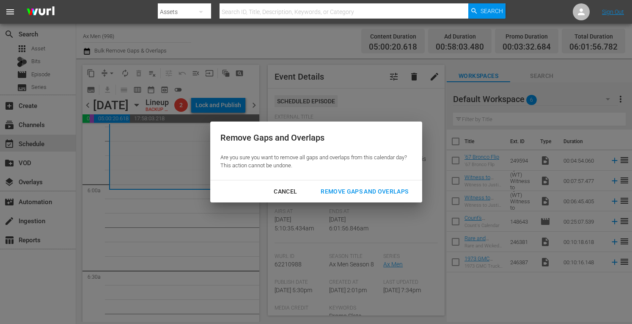
click at [379, 188] on div "Remove Gaps and Overlaps" at bounding box center [364, 191] width 101 height 11
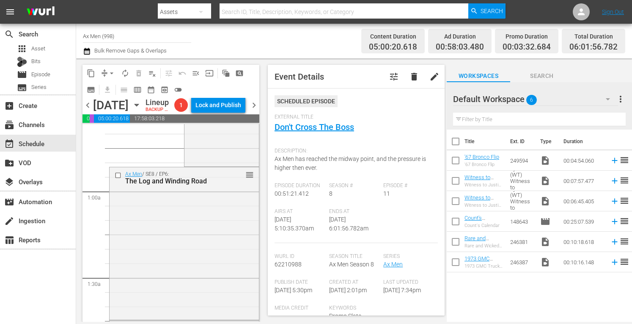
scroll to position [0, 0]
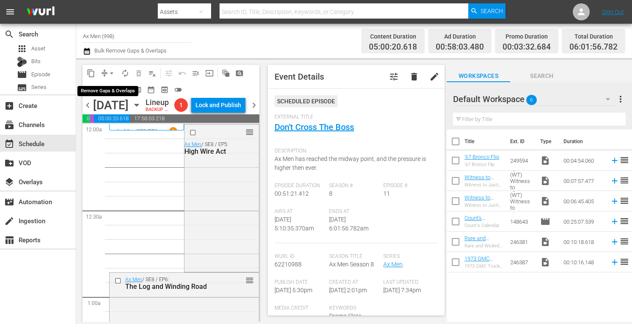
click at [110, 71] on span "arrow_drop_down" at bounding box center [111, 73] width 8 height 8
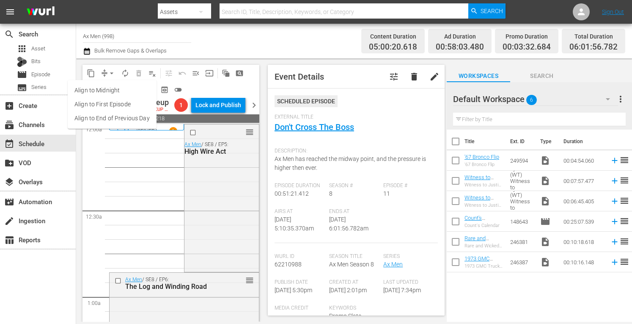
click at [110, 90] on li "Align to Midnight" at bounding box center [112, 90] width 89 height 14
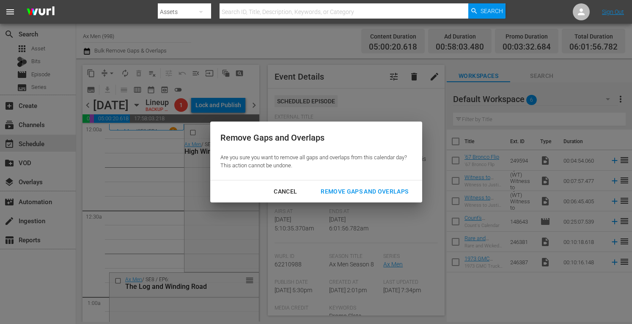
click at [344, 193] on div "Remove Gaps and Overlaps" at bounding box center [364, 191] width 101 height 11
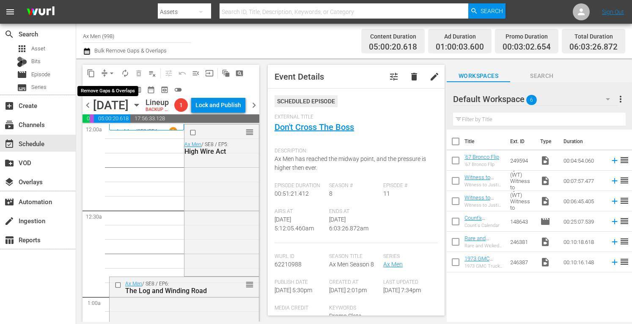
click at [111, 70] on span "arrow_drop_down" at bounding box center [111, 73] width 8 height 8
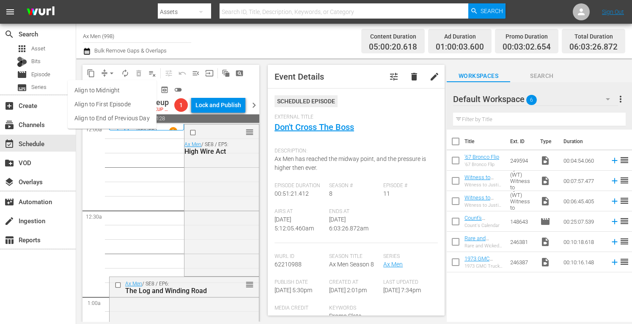
click at [106, 91] on li "Align to Midnight" at bounding box center [112, 90] width 89 height 14
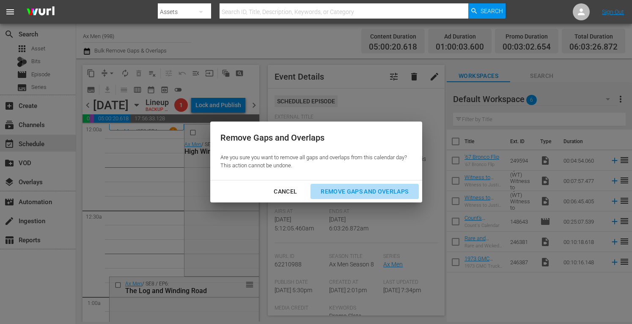
click at [354, 189] on div "Remove Gaps and Overlaps" at bounding box center [364, 191] width 101 height 11
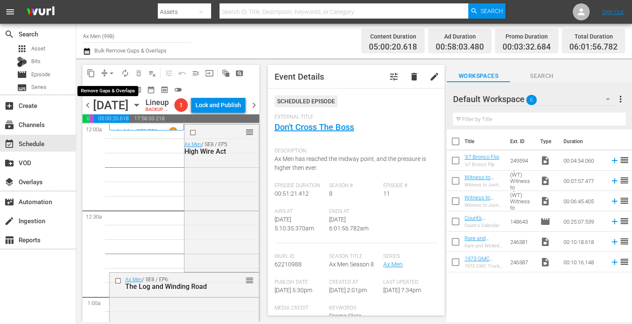
click at [111, 68] on button "arrow_drop_down" at bounding box center [112, 73] width 14 height 14
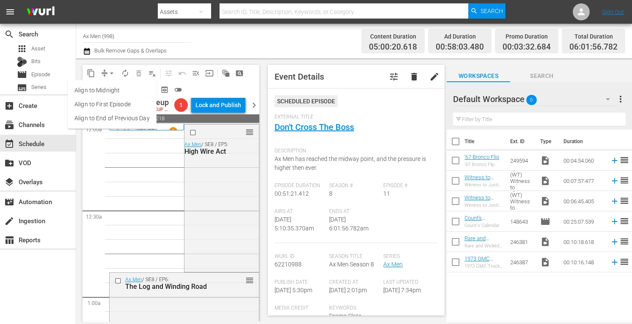
click at [110, 88] on li "Align to Midnight" at bounding box center [112, 90] width 89 height 14
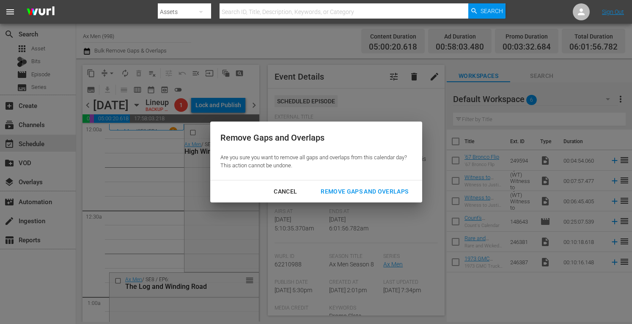
click at [332, 193] on div "Remove Gaps and Overlaps" at bounding box center [364, 191] width 101 height 11
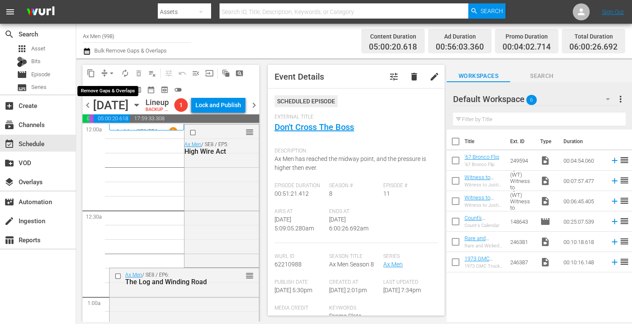
click at [112, 72] on span "arrow_drop_down" at bounding box center [111, 73] width 8 height 8
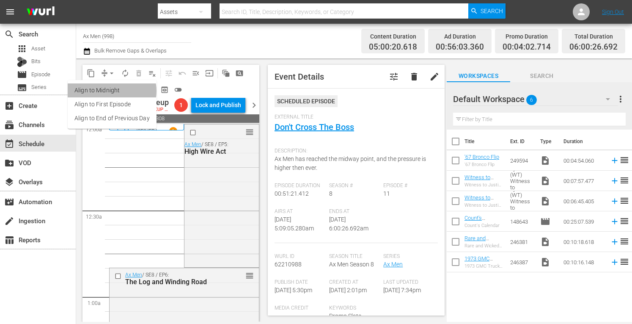
click at [110, 91] on li "Align to Midnight" at bounding box center [112, 90] width 89 height 14
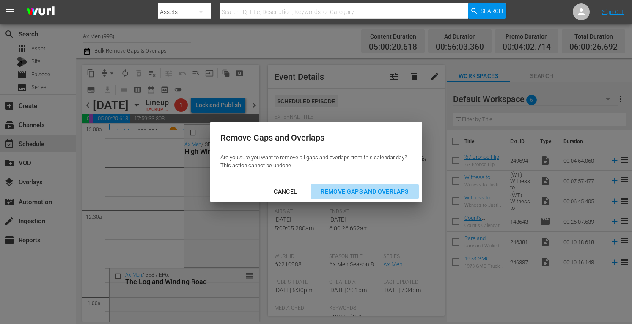
click at [346, 190] on div "Remove Gaps and Overlaps" at bounding box center [364, 191] width 101 height 11
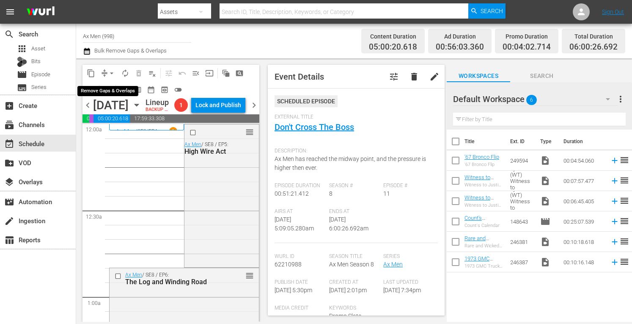
click at [111, 66] on button "arrow_drop_down" at bounding box center [112, 73] width 14 height 14
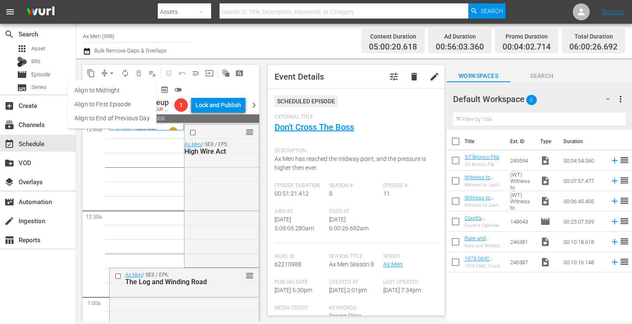
click at [113, 91] on li "Align to Midnight" at bounding box center [112, 90] width 89 height 14
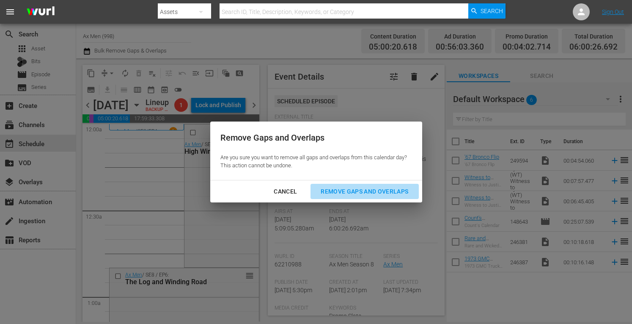
click at [328, 190] on div "Remove Gaps and Overlaps" at bounding box center [364, 191] width 101 height 11
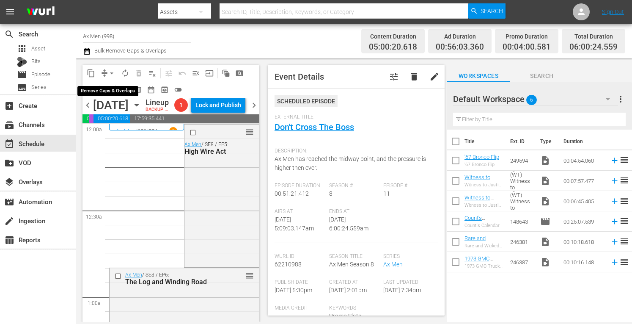
click at [113, 70] on span "arrow_drop_down" at bounding box center [111, 73] width 8 height 8
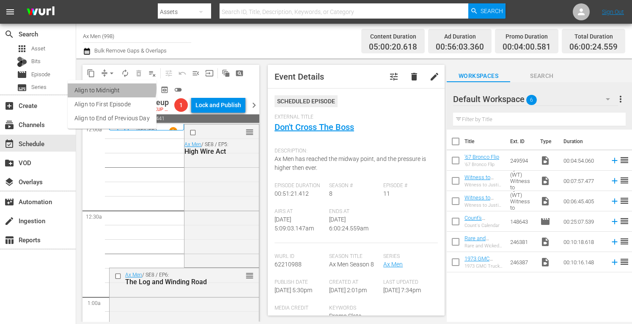
click at [110, 88] on li "Align to Midnight" at bounding box center [112, 90] width 89 height 14
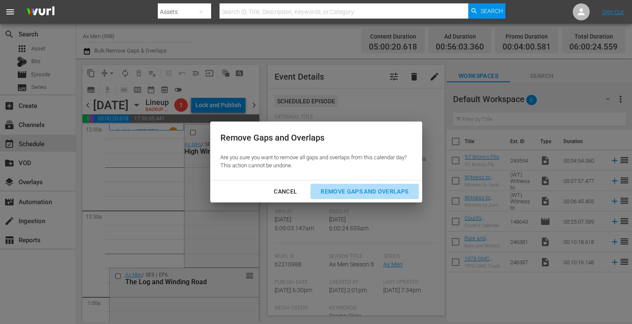
click at [341, 190] on div "Remove Gaps and Overlaps" at bounding box center [364, 191] width 101 height 11
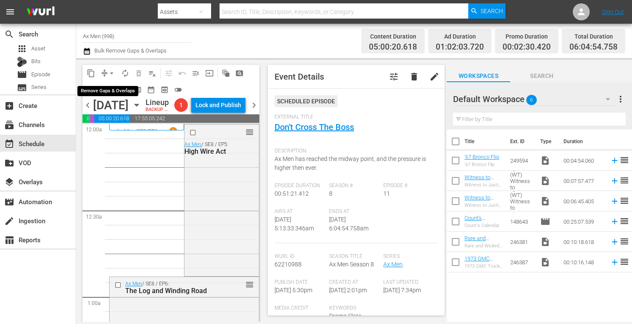
click at [110, 69] on span "arrow_drop_down" at bounding box center [111, 73] width 8 height 8
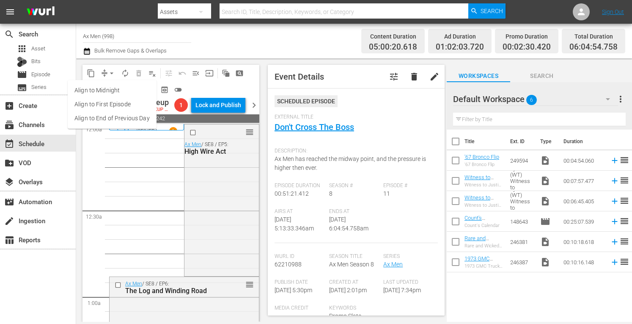
click at [107, 93] on li "Align to Midnight" at bounding box center [112, 90] width 89 height 14
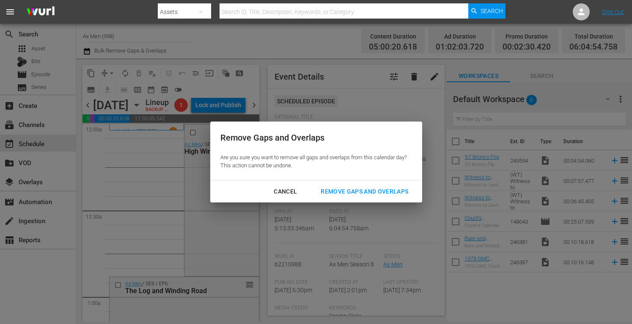
click at [360, 187] on div "Remove Gaps and Overlaps" at bounding box center [364, 191] width 101 height 11
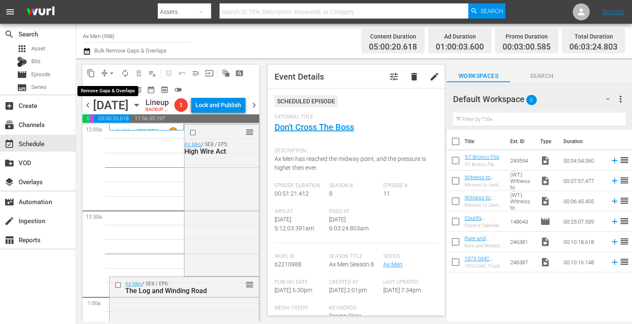
click at [110, 69] on span "arrow_drop_down" at bounding box center [111, 73] width 8 height 8
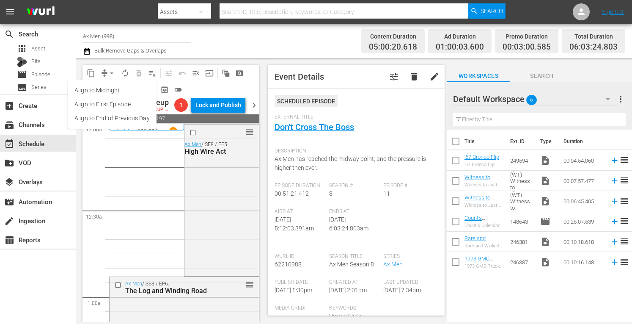
click at [109, 90] on li "Align to Midnight" at bounding box center [112, 90] width 89 height 14
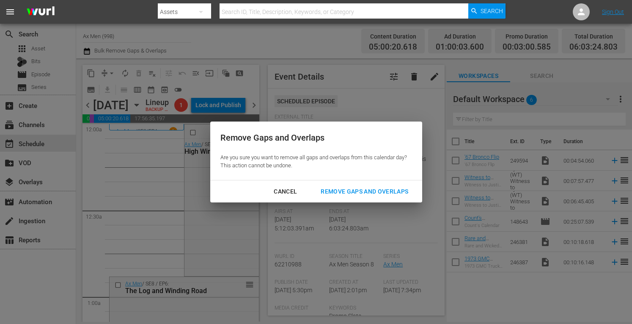
click at [343, 189] on div "Remove Gaps and Overlaps" at bounding box center [364, 191] width 101 height 11
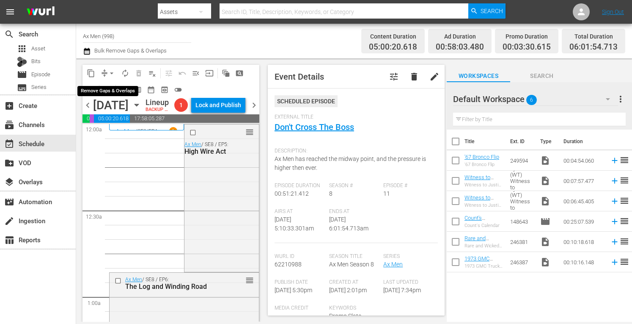
click at [113, 70] on span "arrow_drop_down" at bounding box center [111, 73] width 8 height 8
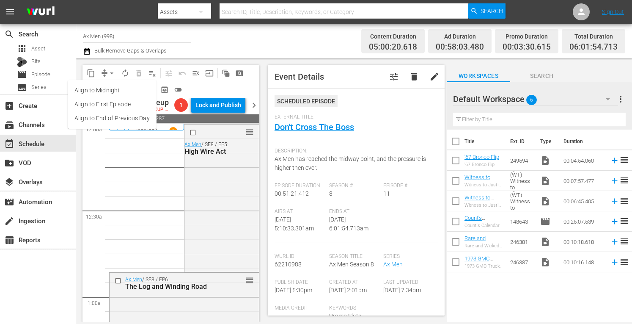
click at [112, 88] on li "Align to Midnight" at bounding box center [112, 90] width 89 height 14
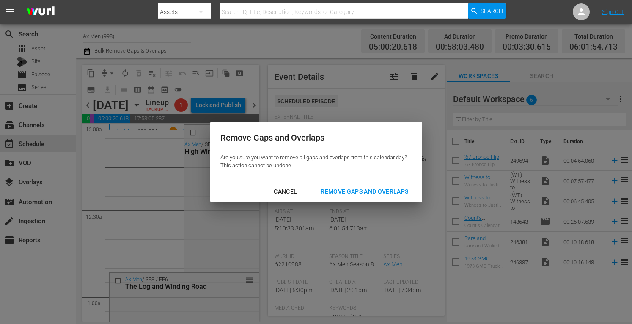
click at [331, 191] on div "Remove Gaps and Overlaps" at bounding box center [364, 191] width 101 height 11
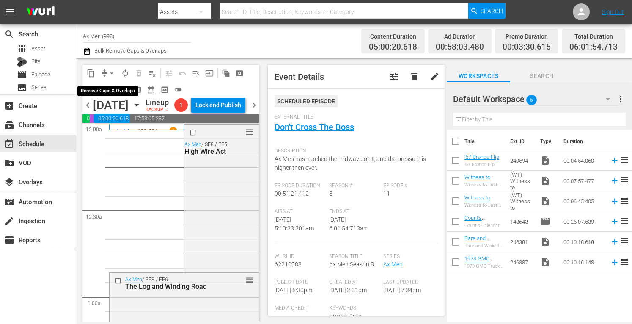
click at [110, 72] on span "arrow_drop_down" at bounding box center [111, 73] width 8 height 8
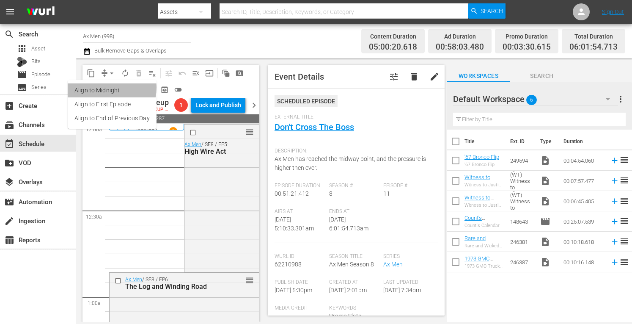
click at [106, 88] on li "Align to Midnight" at bounding box center [112, 90] width 89 height 14
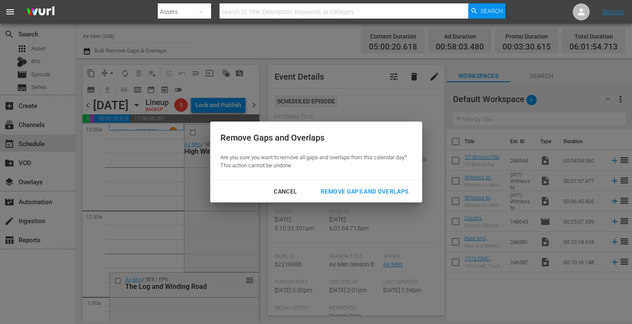
click at [338, 186] on div "Remove Gaps and Overlaps" at bounding box center [364, 191] width 101 height 11
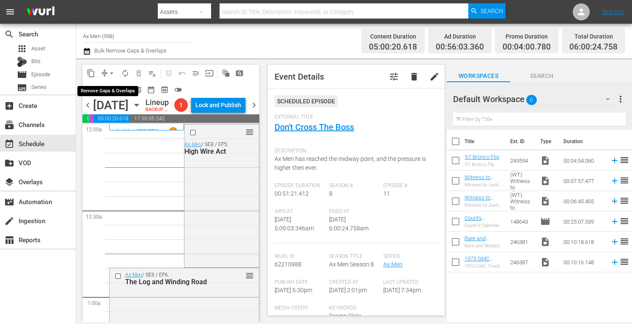
click at [112, 72] on span "arrow_drop_down" at bounding box center [111, 73] width 8 height 8
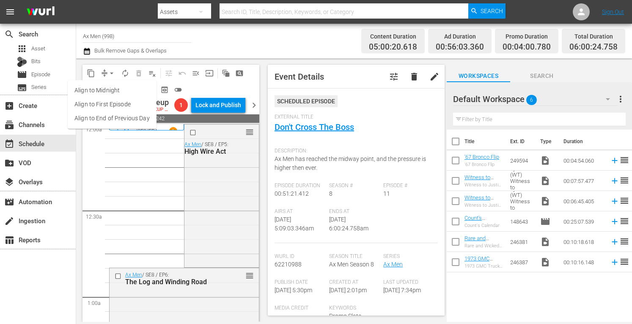
click at [111, 88] on li "Align to Midnight" at bounding box center [112, 90] width 89 height 14
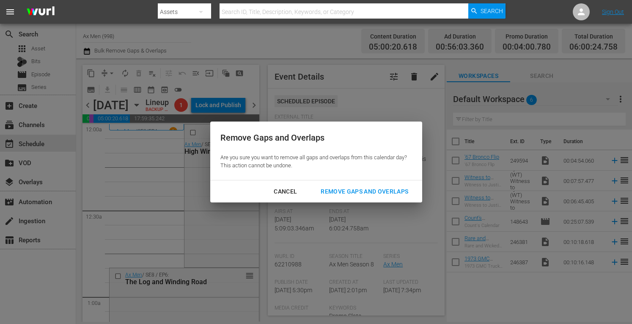
click at [337, 187] on div "Remove Gaps and Overlaps" at bounding box center [364, 191] width 101 height 11
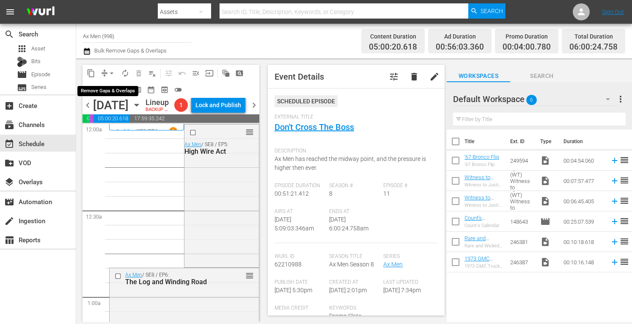
click at [112, 69] on span "arrow_drop_down" at bounding box center [111, 73] width 8 height 8
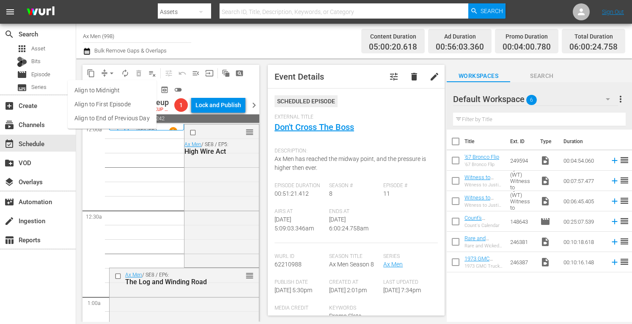
click at [110, 88] on li "Align to Midnight" at bounding box center [112, 90] width 89 height 14
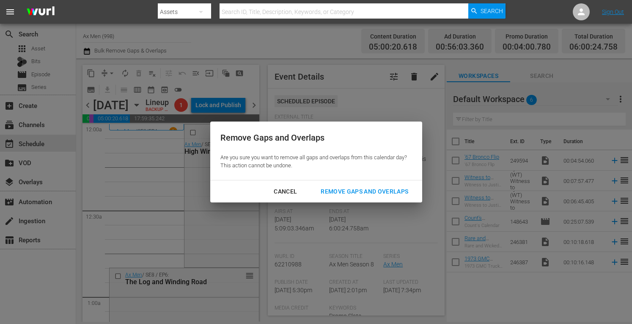
click at [333, 191] on div "Remove Gaps and Overlaps" at bounding box center [364, 191] width 101 height 11
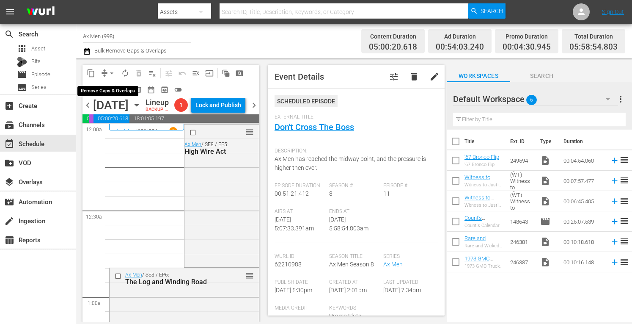
click at [112, 70] on span "arrow_drop_down" at bounding box center [111, 73] width 8 height 8
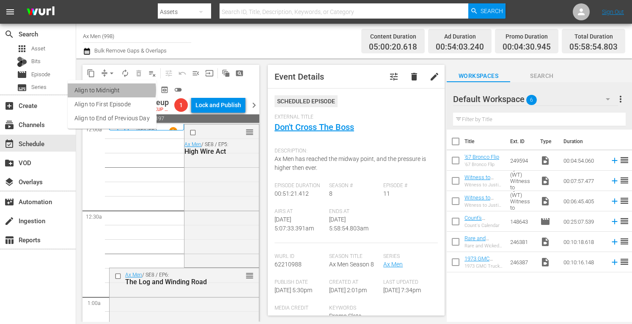
click at [108, 90] on li "Align to Midnight" at bounding box center [112, 90] width 89 height 14
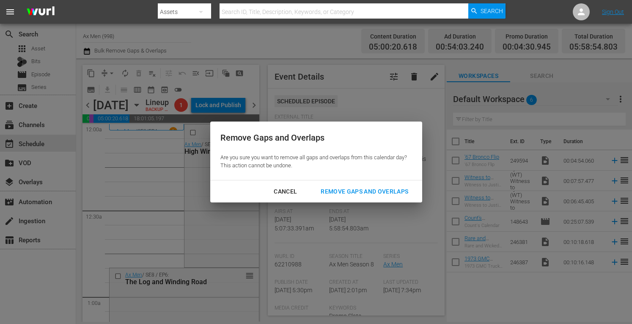
click at [334, 188] on div "Remove Gaps and Overlaps" at bounding box center [364, 191] width 101 height 11
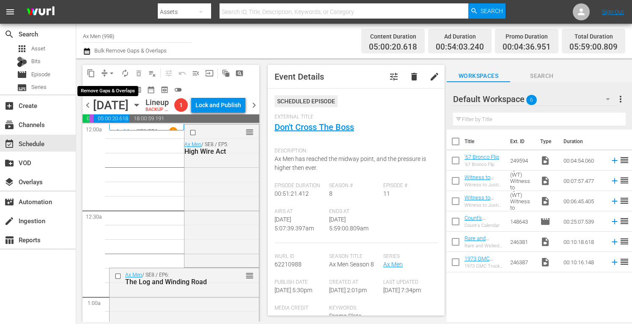
click at [112, 70] on span "arrow_drop_down" at bounding box center [111, 73] width 8 height 8
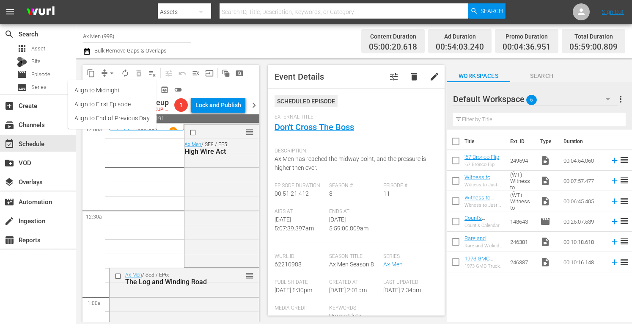
click at [107, 89] on li "Align to Midnight" at bounding box center [112, 90] width 89 height 14
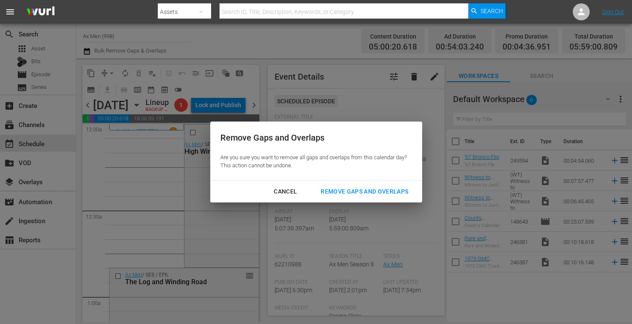
click at [340, 189] on div "Remove Gaps and Overlaps" at bounding box center [364, 191] width 101 height 11
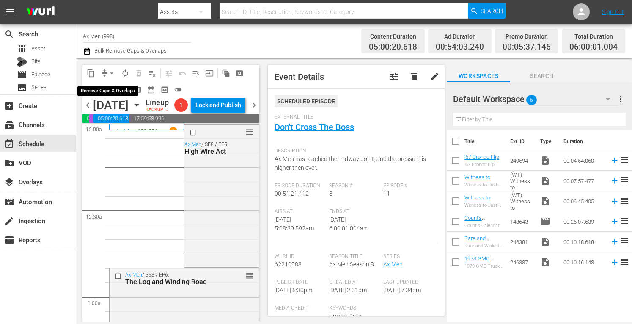
click at [110, 72] on span "arrow_drop_down" at bounding box center [111, 73] width 8 height 8
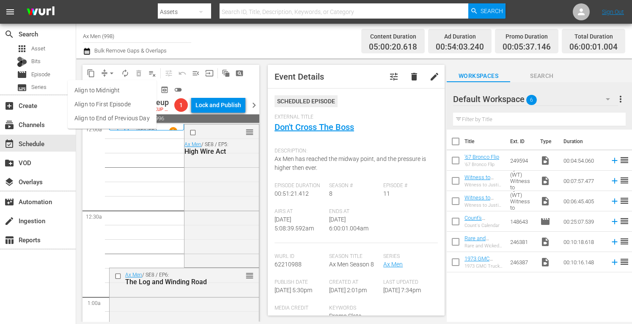
click at [106, 89] on li "Align to Midnight" at bounding box center [112, 90] width 89 height 14
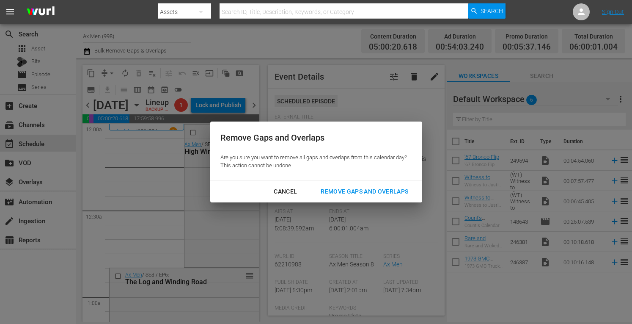
click at [329, 189] on div "Remove Gaps and Overlaps" at bounding box center [364, 191] width 101 height 11
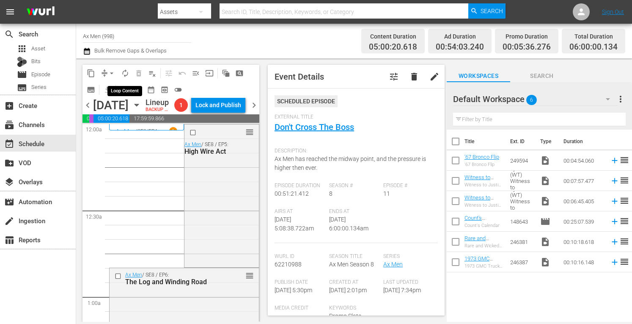
click at [128, 69] on span "autorenew_outlined" at bounding box center [125, 73] width 8 height 8
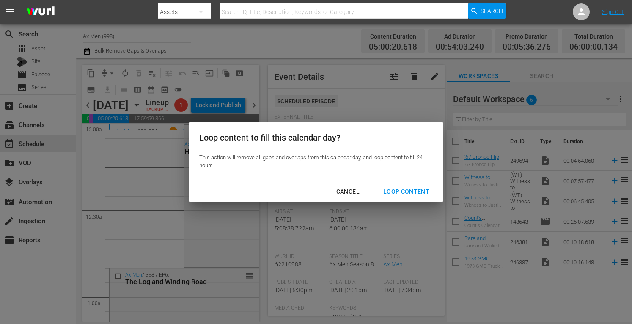
click at [404, 187] on div "Loop Content" at bounding box center [407, 191] width 60 height 11
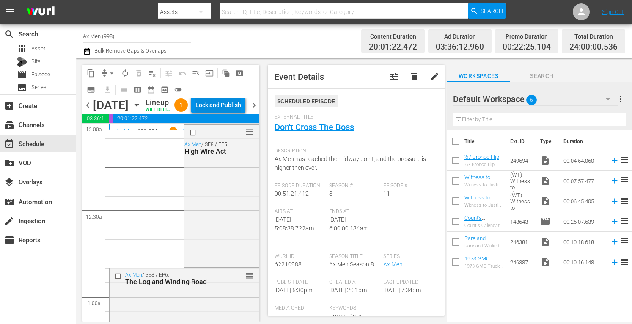
click at [232, 103] on div "Lock and Publish" at bounding box center [218, 104] width 46 height 15
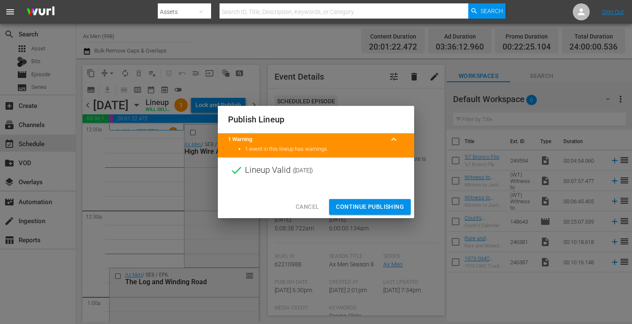
click at [369, 207] on span "Continue Publishing" at bounding box center [370, 206] width 68 height 11
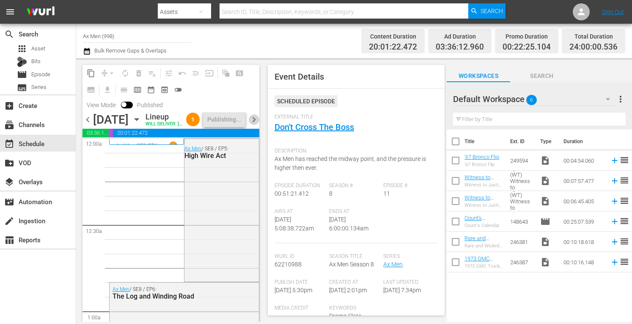
click at [252, 124] on span "chevron_right" at bounding box center [254, 119] width 11 height 11
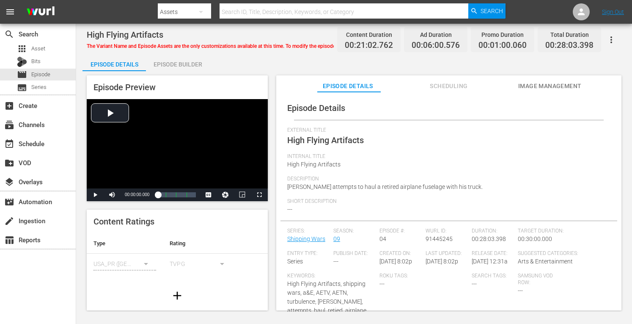
click at [193, 65] on div "Episode Builder" at bounding box center [177, 64] width 63 height 20
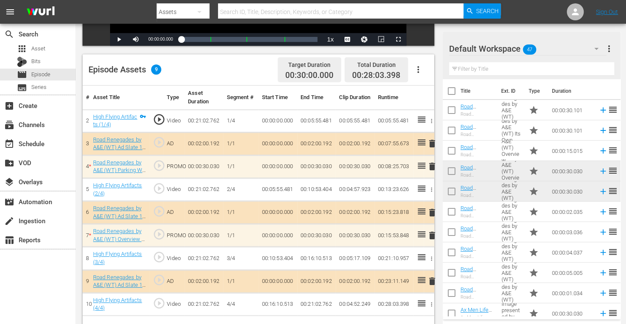
scroll to position [220, 0]
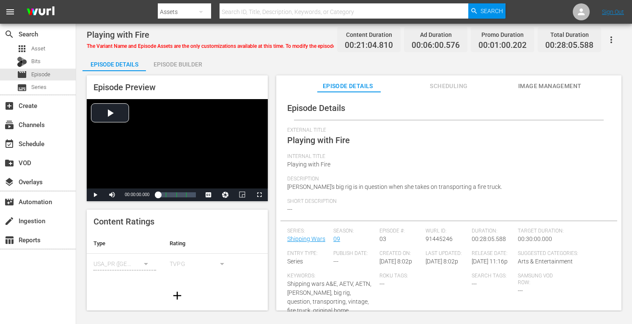
click at [190, 61] on div "Episode Builder" at bounding box center [177, 64] width 63 height 20
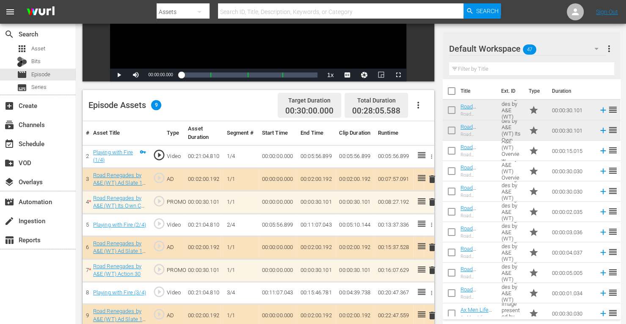
scroll to position [159, 0]
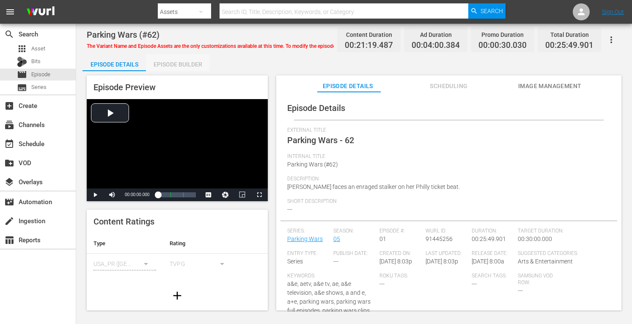
click at [188, 63] on div "Episode Builder" at bounding box center [177, 64] width 63 height 20
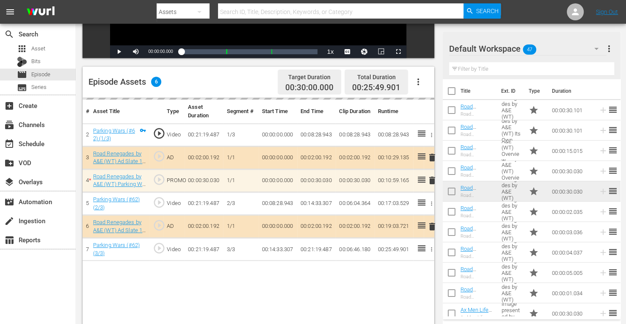
scroll to position [182, 0]
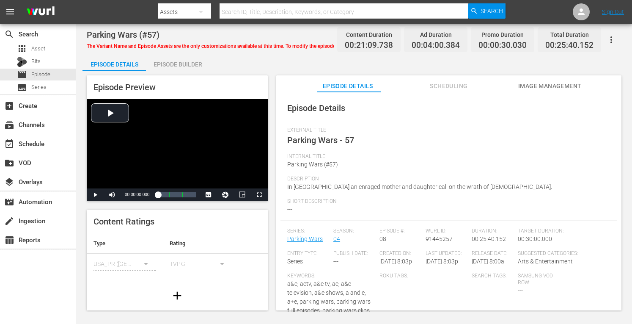
click at [190, 63] on div "Episode Builder" at bounding box center [177, 64] width 63 height 20
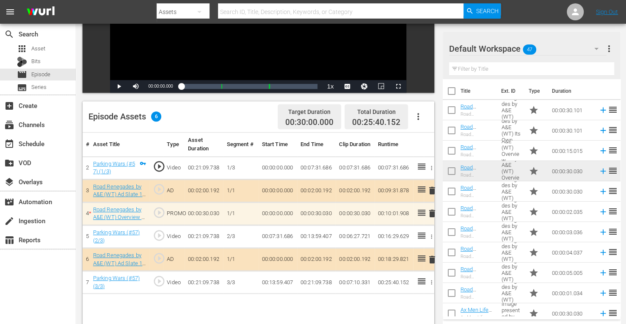
scroll to position [147, 0]
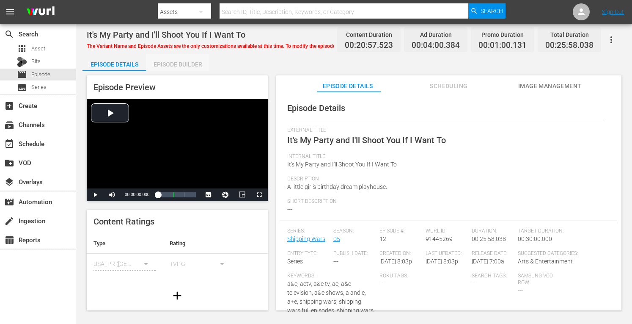
click at [172, 61] on div "Episode Builder" at bounding box center [177, 64] width 63 height 20
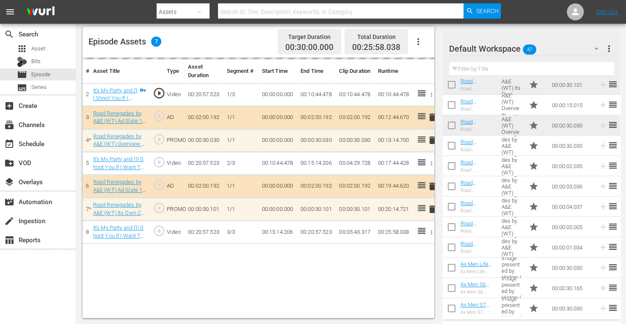
scroll to position [52, 0]
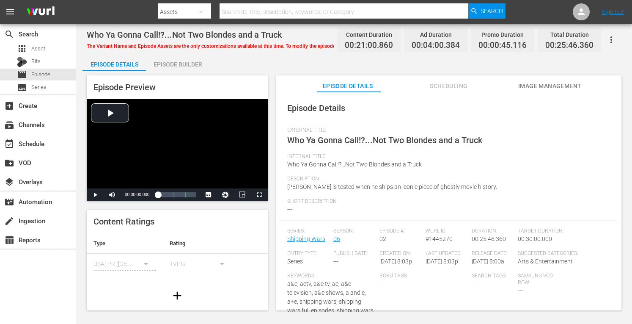
click at [196, 60] on div "Episode Builder" at bounding box center [177, 64] width 63 height 20
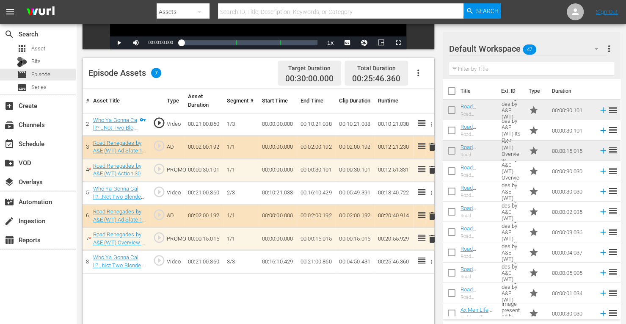
scroll to position [190, 0]
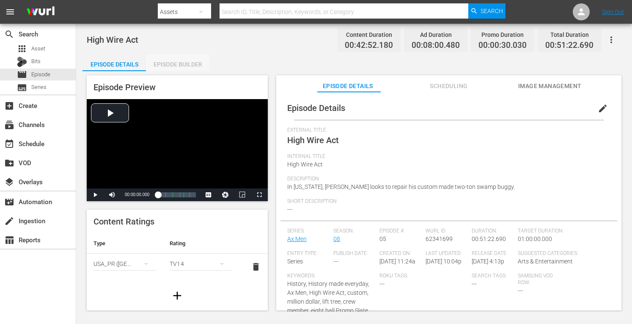
click at [176, 63] on div "Episode Builder" at bounding box center [177, 64] width 63 height 20
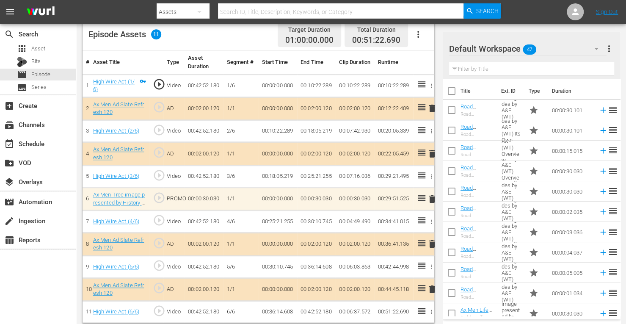
scroll to position [230, 0]
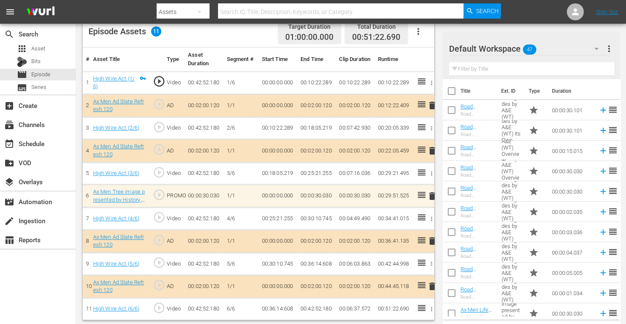
click at [417, 31] on icon "button" at bounding box center [418, 31] width 10 height 10
click at [428, 53] on div "Clear Ads" at bounding box center [444, 55] width 58 height 20
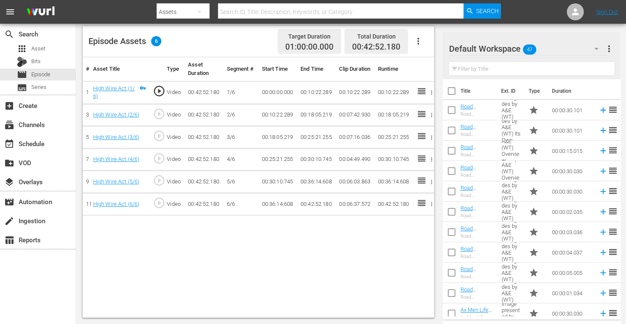
scroll to position [220, 0]
click at [419, 37] on icon "button" at bounding box center [418, 41] width 10 height 10
click at [424, 46] on div "Fill with Ads" at bounding box center [444, 45] width 58 height 20
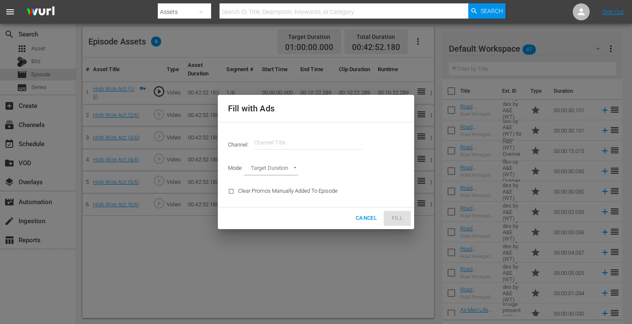
click at [291, 143] on input "text" at bounding box center [308, 142] width 108 height 20
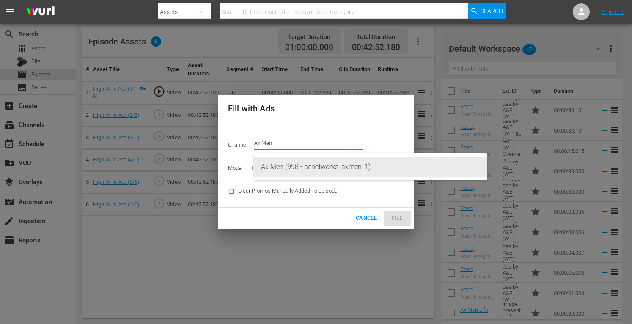
click at [277, 165] on div "Ax Men (998 - aenetworks_axmen_1)" at bounding box center [370, 167] width 219 height 20
type input "Ax Men (998)"
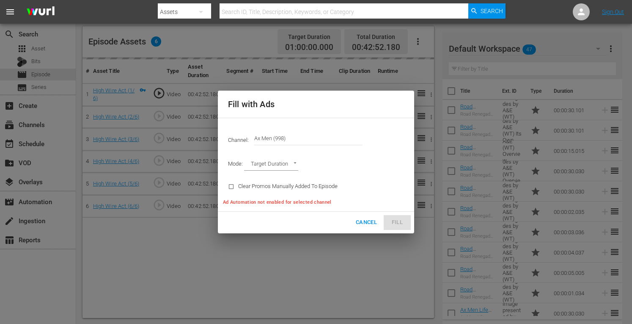
type input "AD_BREAK_DURATION"
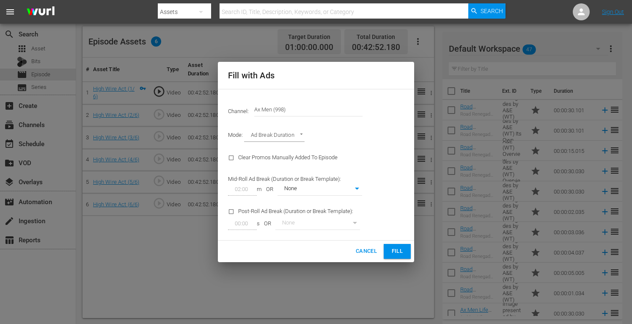
click at [399, 251] on span "Fill" at bounding box center [398, 251] width 14 height 10
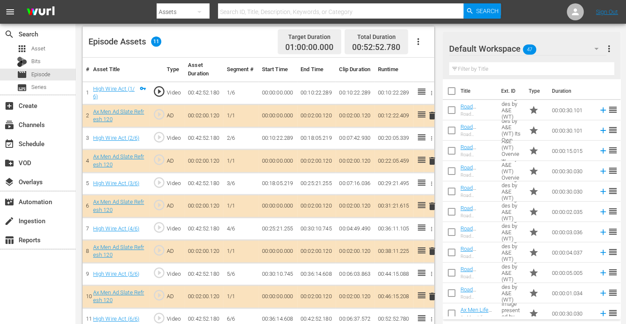
scroll to position [230, 0]
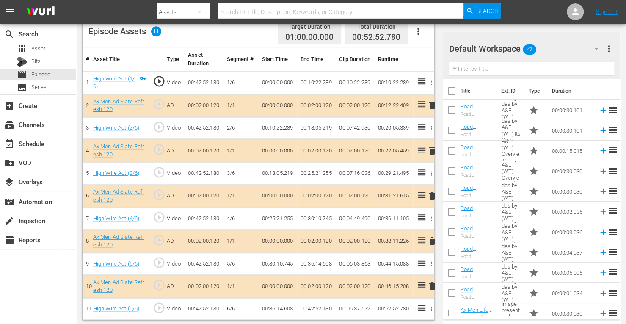
click at [432, 149] on span "delete" at bounding box center [432, 151] width 10 height 10
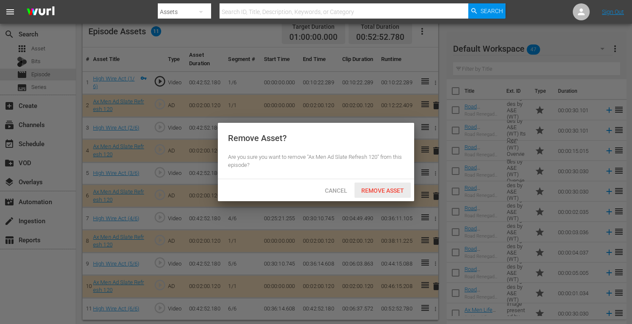
click at [394, 189] on span "Remove Asset" at bounding box center [383, 190] width 56 height 7
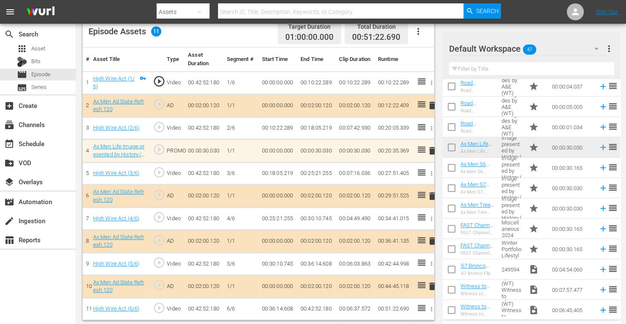
click at [432, 237] on span "delete" at bounding box center [432, 241] width 10 height 10
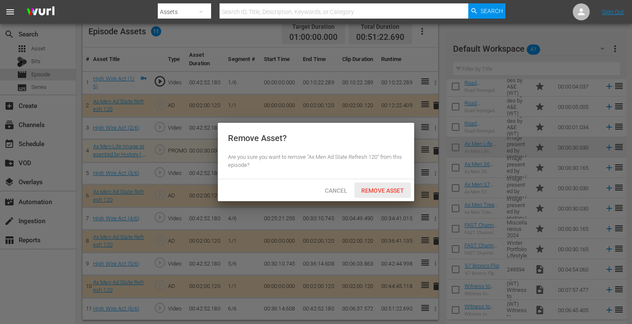
click at [382, 188] on span "Remove Asset" at bounding box center [383, 190] width 56 height 7
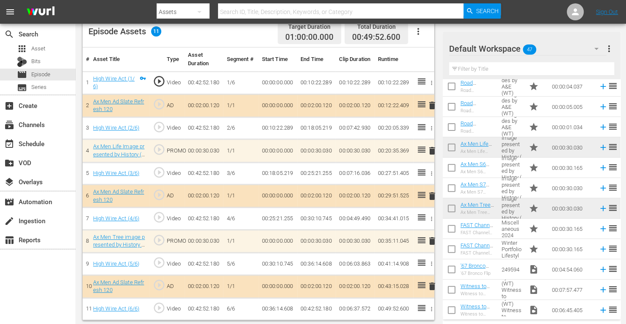
click at [419, 31] on icon "button" at bounding box center [418, 31] width 10 height 10
click at [427, 54] on div "Clear Ads" at bounding box center [444, 55] width 58 height 20
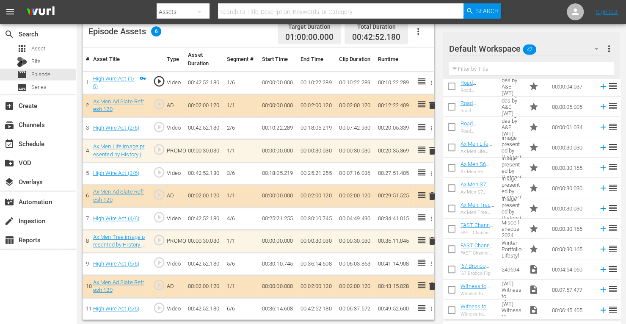
click at [418, 31] on icon "button" at bounding box center [418, 31] width 2 height 7
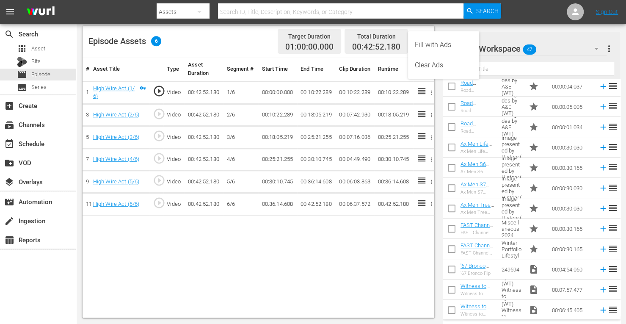
scroll to position [220, 0]
click at [425, 47] on div "Fill with Ads" at bounding box center [444, 45] width 58 height 20
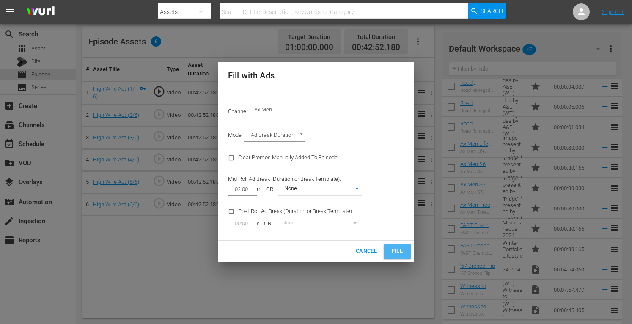
click at [396, 254] on span "Fill" at bounding box center [398, 251] width 14 height 10
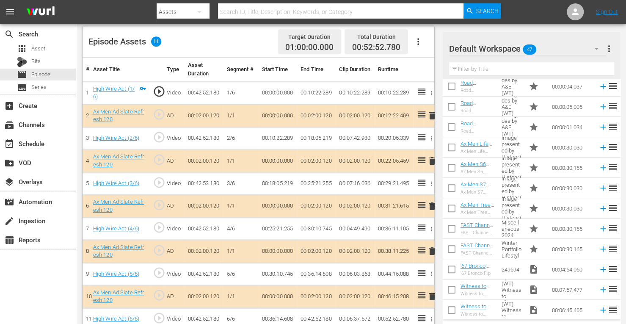
scroll to position [230, 0]
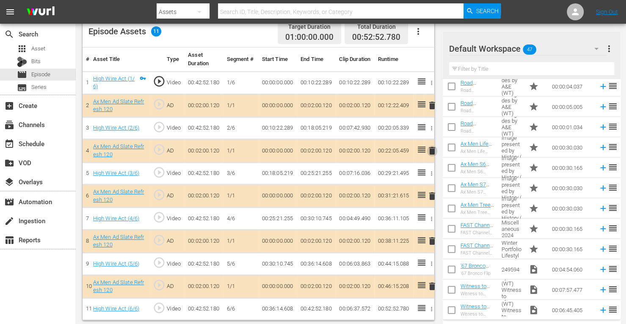
click at [431, 149] on span "delete" at bounding box center [432, 151] width 10 height 10
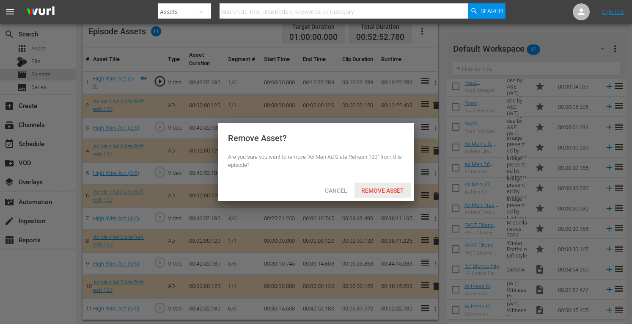
click at [391, 190] on span "Remove Asset" at bounding box center [383, 190] width 56 height 7
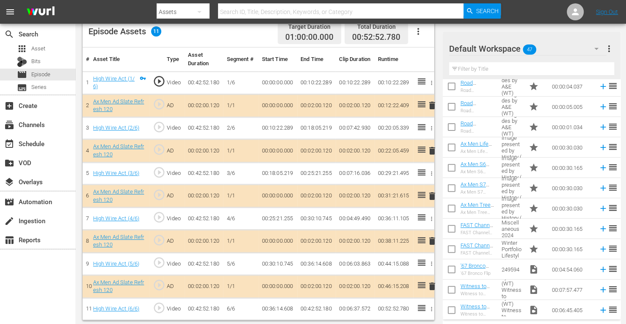
click at [432, 148] on span "delete" at bounding box center [432, 151] width 10 height 10
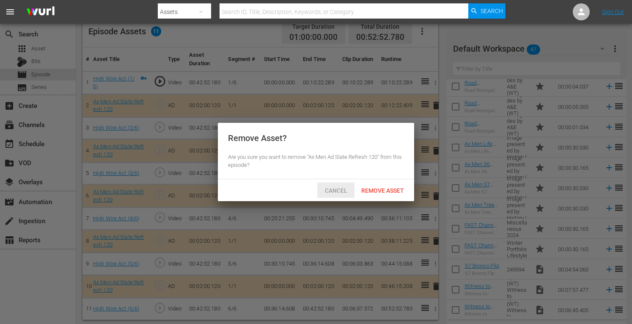
click at [335, 184] on div "Cancel" at bounding box center [335, 190] width 37 height 16
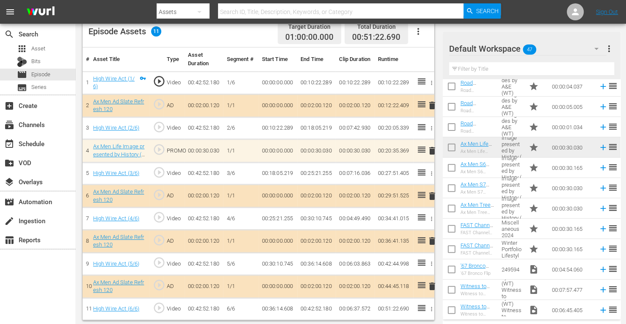
click at [430, 239] on span "delete" at bounding box center [432, 241] width 10 height 10
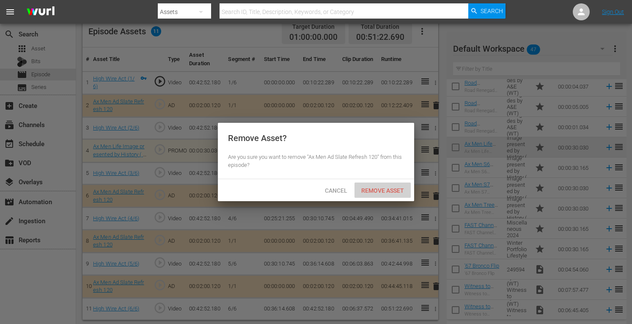
click at [378, 188] on span "Remove Asset" at bounding box center [383, 190] width 56 height 7
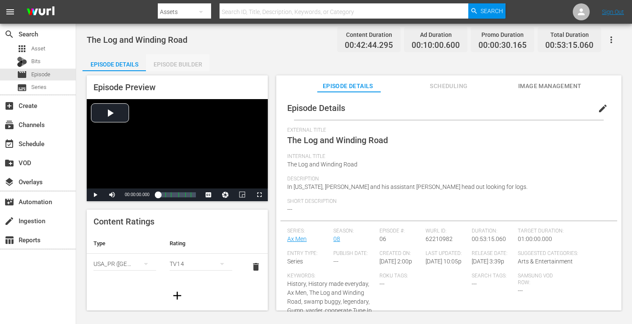
click at [190, 63] on div "Episode Builder" at bounding box center [177, 64] width 63 height 20
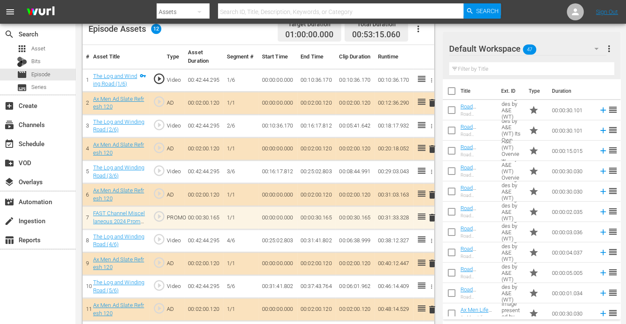
scroll to position [257, 0]
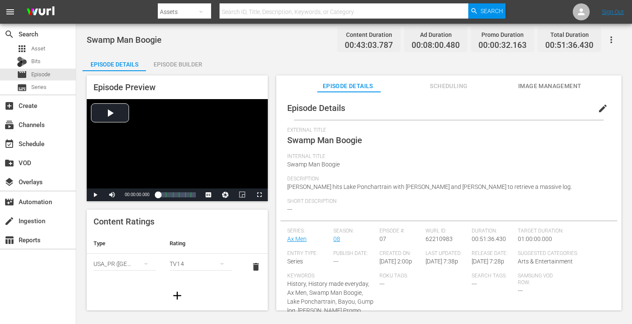
click at [190, 63] on div "Episode Builder" at bounding box center [177, 64] width 63 height 20
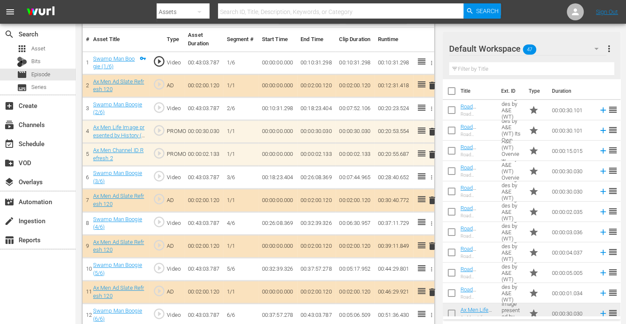
scroll to position [257, 0]
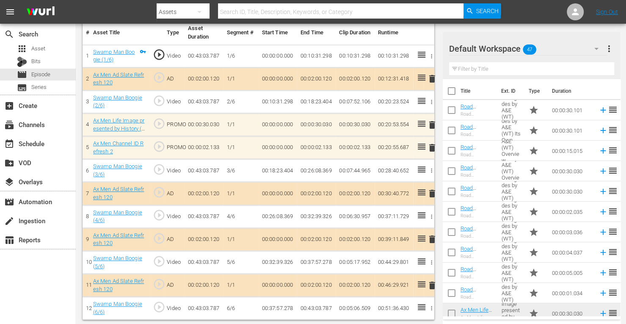
click at [434, 144] on span "delete" at bounding box center [432, 148] width 10 height 10
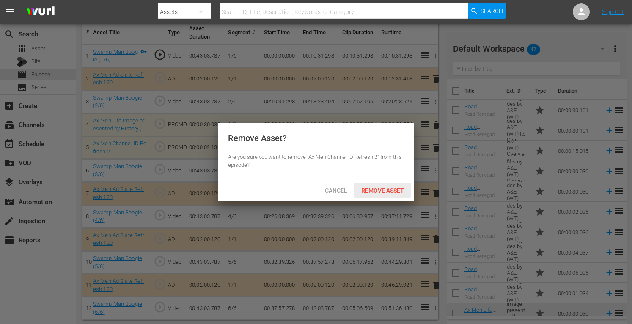
click at [380, 189] on span "Remove Asset" at bounding box center [383, 190] width 56 height 7
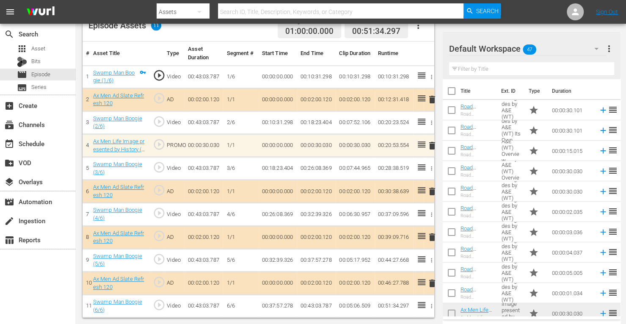
scroll to position [234, 0]
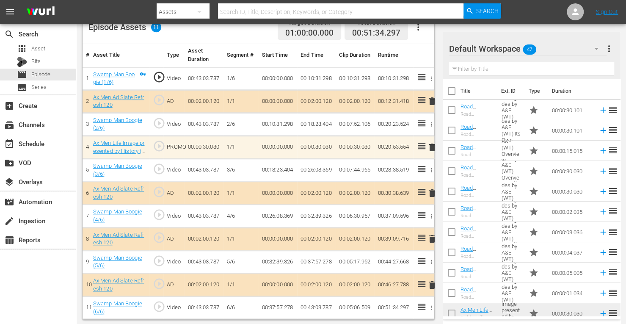
click at [431, 145] on span "delete" at bounding box center [432, 147] width 10 height 10
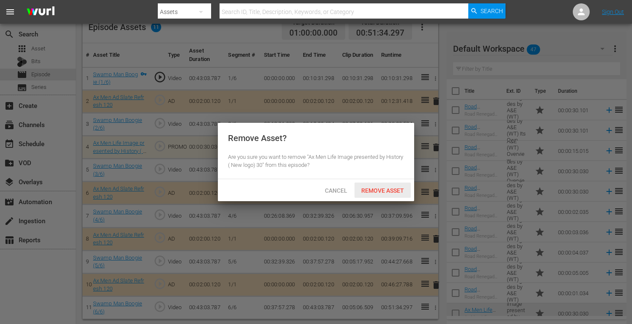
click at [387, 188] on span "Remove Asset" at bounding box center [383, 190] width 56 height 7
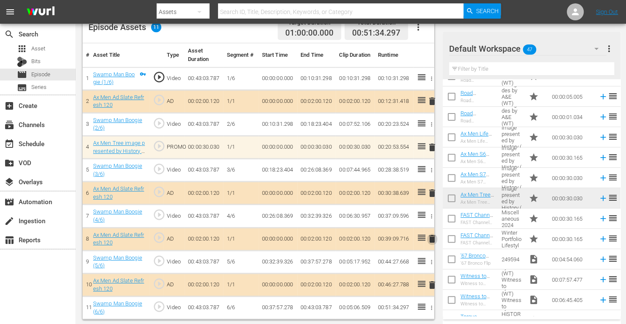
click at [432, 236] on span "delete" at bounding box center [432, 239] width 10 height 10
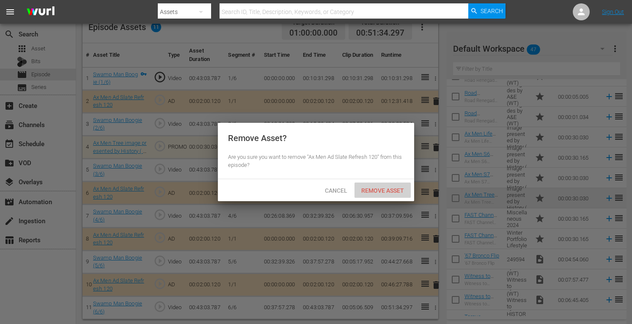
click at [381, 194] on div "Remove Asset" at bounding box center [383, 190] width 56 height 16
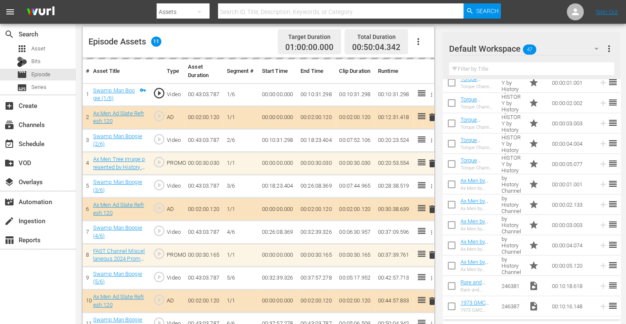
scroll to position [236, 0]
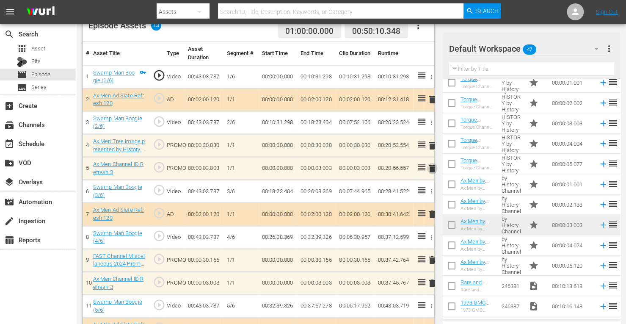
click at [428, 165] on span "delete" at bounding box center [432, 168] width 10 height 10
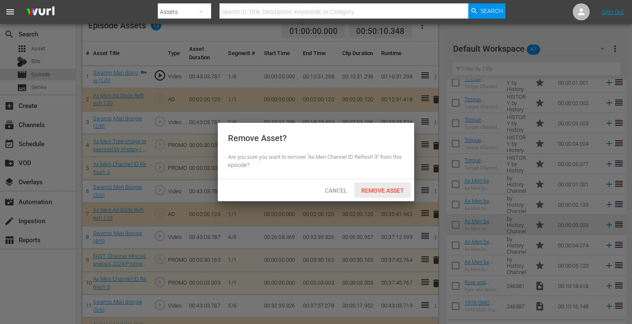
click at [396, 188] on span "Remove Asset" at bounding box center [383, 190] width 56 height 7
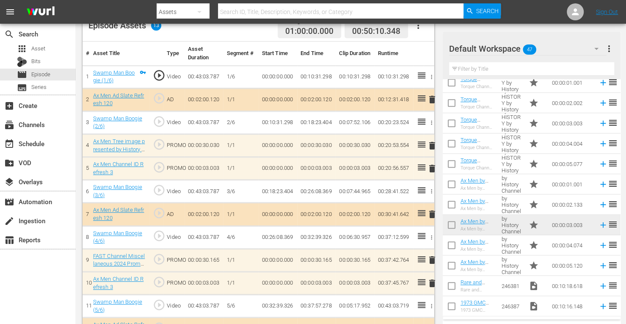
click at [560, 205] on td "00:00:02.133" at bounding box center [571, 204] width 47 height 20
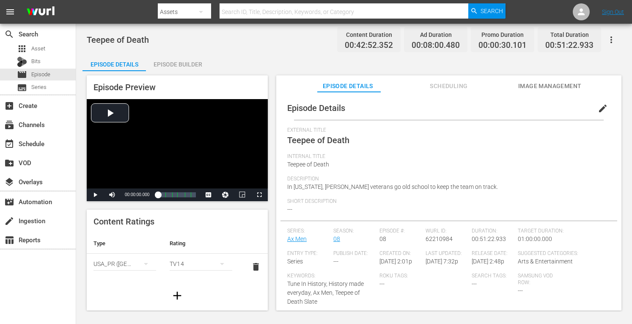
click at [190, 61] on div "Episode Builder" at bounding box center [177, 64] width 63 height 20
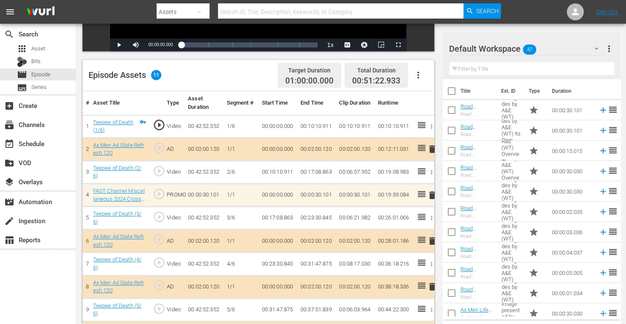
scroll to position [234, 0]
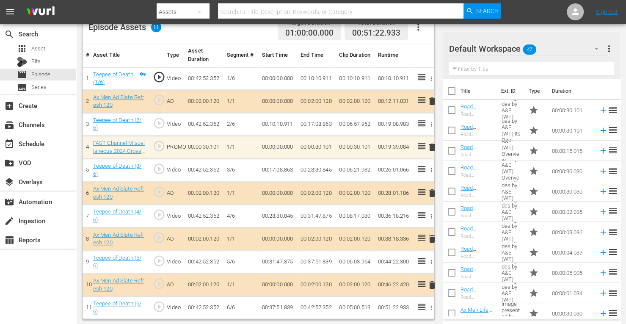
click at [418, 25] on icon "button" at bounding box center [418, 27] width 2 height 7
click at [425, 49] on div "Clear Ads" at bounding box center [444, 51] width 58 height 20
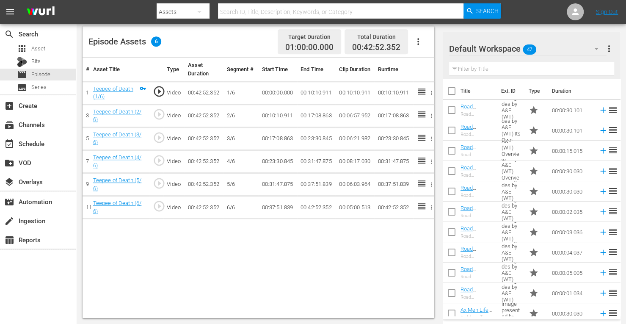
click at [416, 41] on icon "button" at bounding box center [418, 41] width 10 height 10
click at [426, 41] on div "Fill with Ads" at bounding box center [444, 45] width 58 height 20
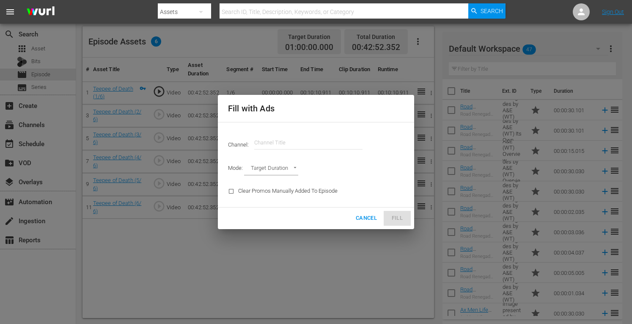
click at [308, 143] on input "text" at bounding box center [308, 142] width 108 height 20
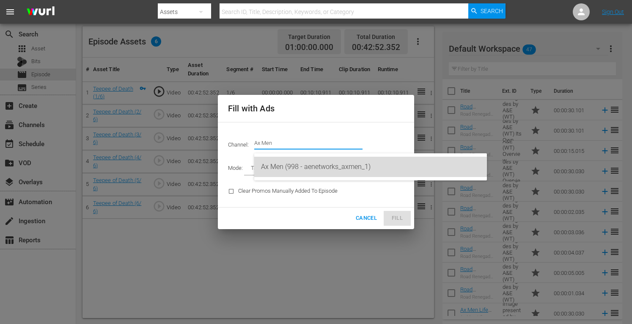
click at [304, 163] on div "Ax Men (998 - aenetworks_axmen_1)" at bounding box center [370, 167] width 219 height 20
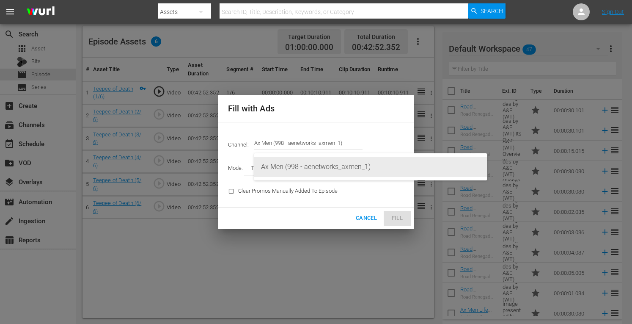
type input "Ax Men (998)"
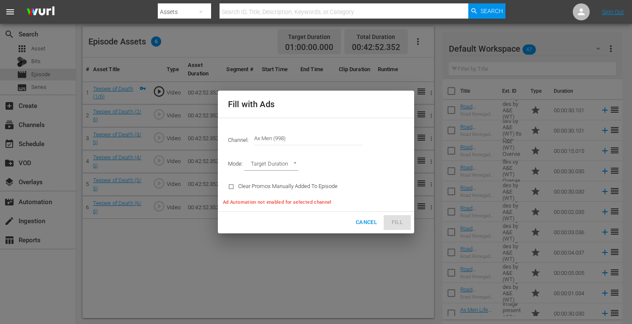
type input "AD_BREAK_DURATION"
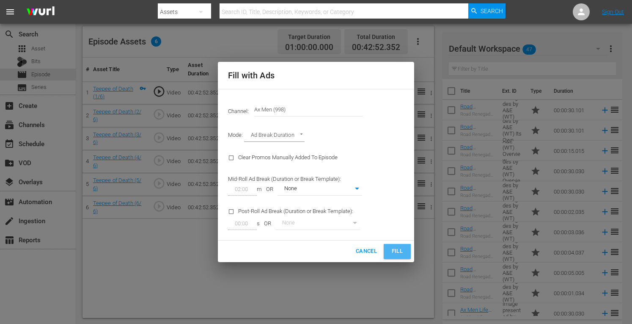
click at [400, 253] on span "Fill" at bounding box center [398, 251] width 14 height 10
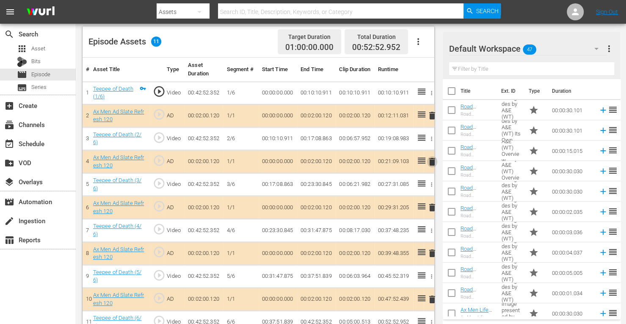
click at [432, 160] on span "delete" at bounding box center [432, 162] width 10 height 10
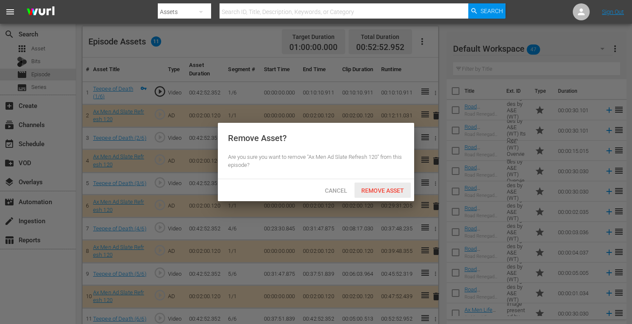
click at [390, 189] on span "Remove Asset" at bounding box center [383, 190] width 56 height 7
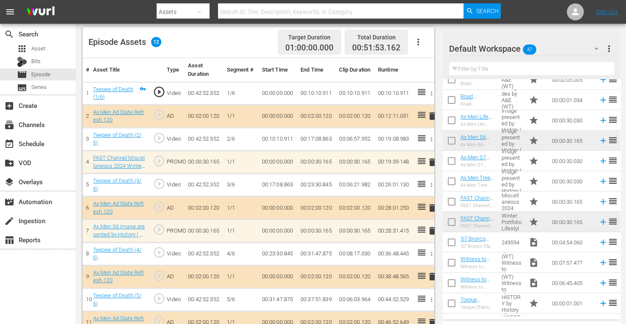
scroll to position [257, 0]
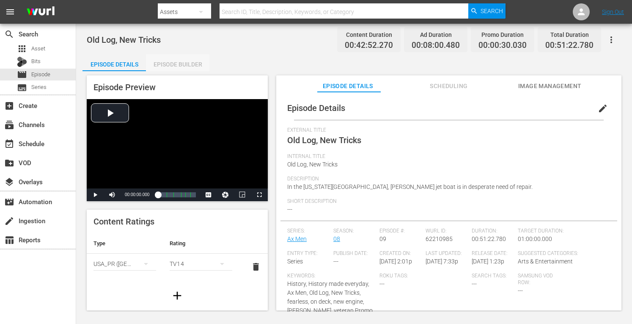
click at [189, 63] on div "Episode Builder" at bounding box center [177, 64] width 63 height 20
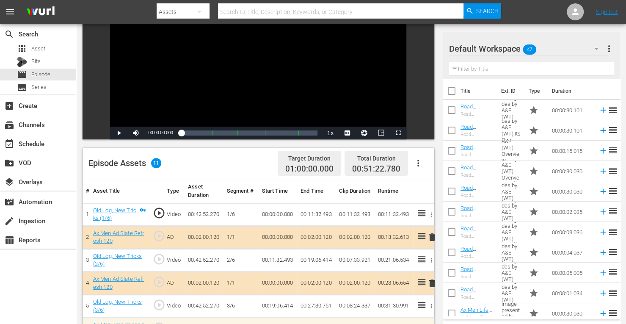
scroll to position [234, 0]
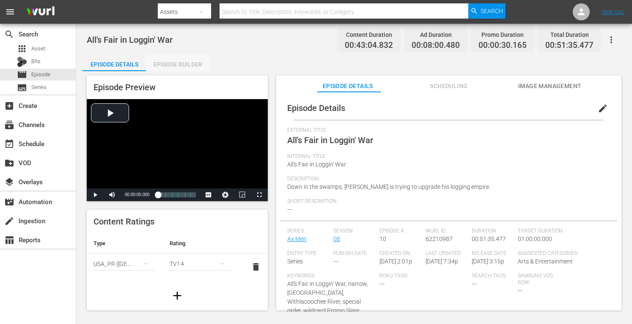
click at [198, 61] on div "Episode Builder" at bounding box center [177, 64] width 63 height 20
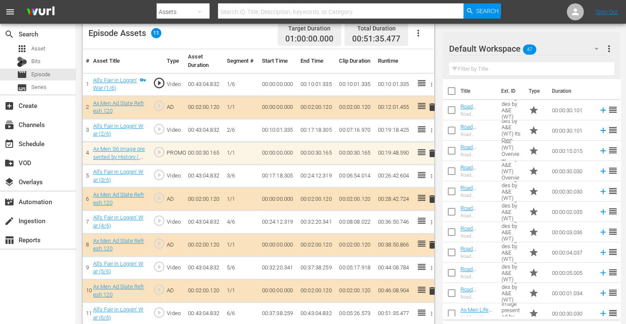
scroll to position [234, 0]
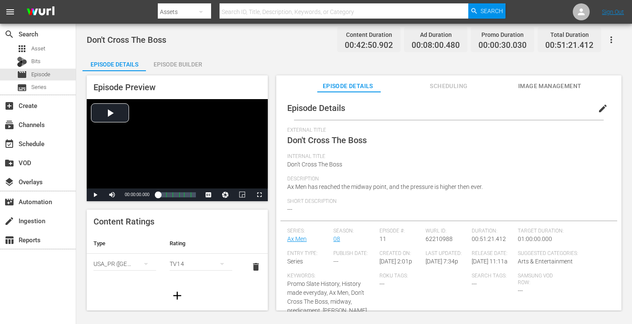
click at [192, 64] on div "Episode Builder" at bounding box center [177, 64] width 63 height 20
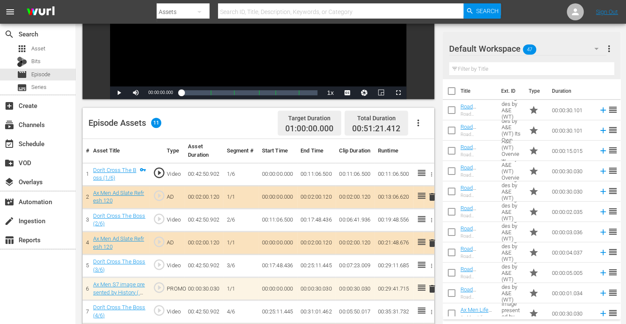
scroll to position [234, 0]
